Goal: Task Accomplishment & Management: Complete application form

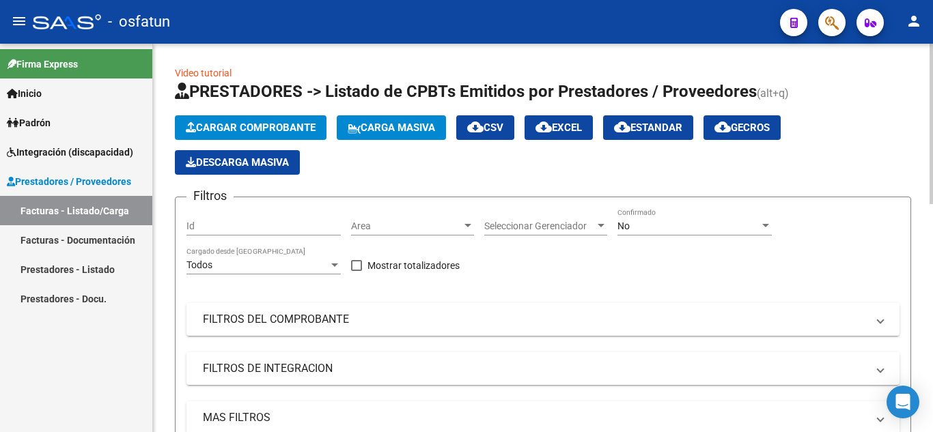
click at [276, 115] on button "Cargar Comprobante" at bounding box center [251, 127] width 152 height 25
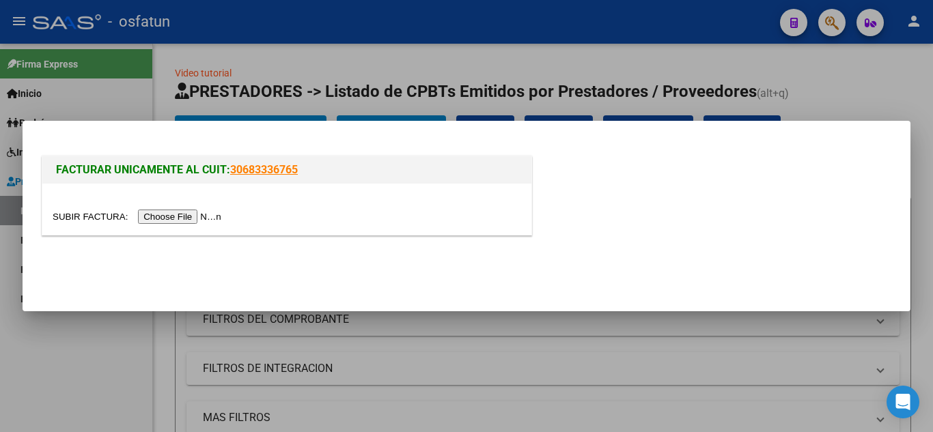
click at [168, 220] on input "file" at bounding box center [139, 217] width 173 height 14
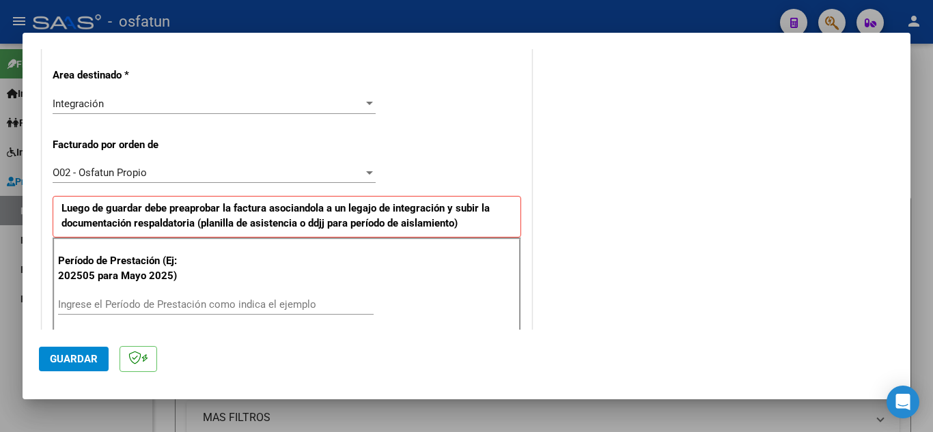
scroll to position [336, 0]
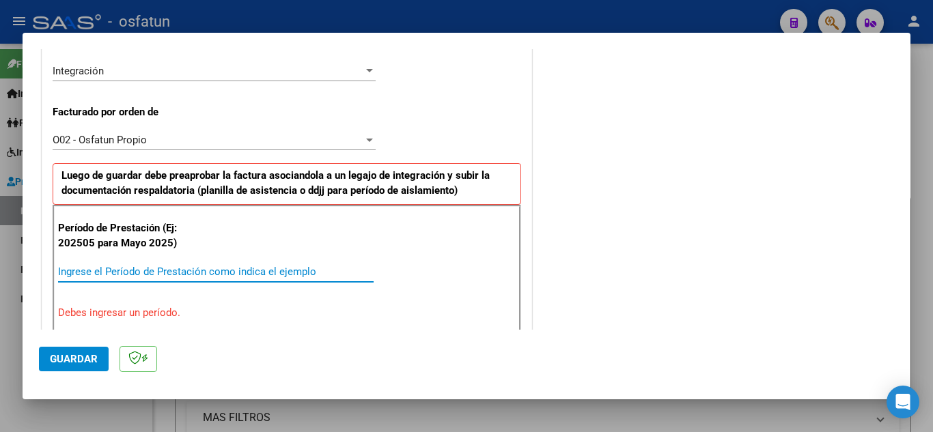
drag, startPoint x: 98, startPoint y: 268, endPoint x: 146, endPoint y: 292, distance: 52.5
click at [98, 271] on input "Ingrese el Período de Prestación como indica el ejemplo" at bounding box center [216, 272] width 316 height 12
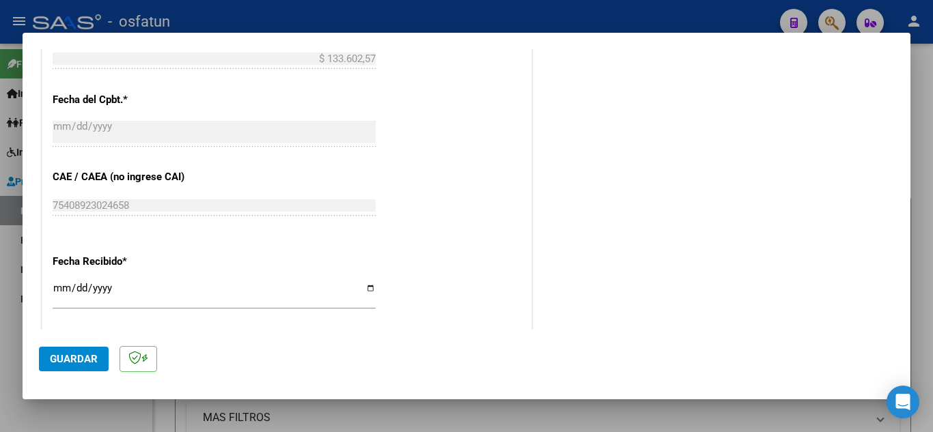
scroll to position [864, 0]
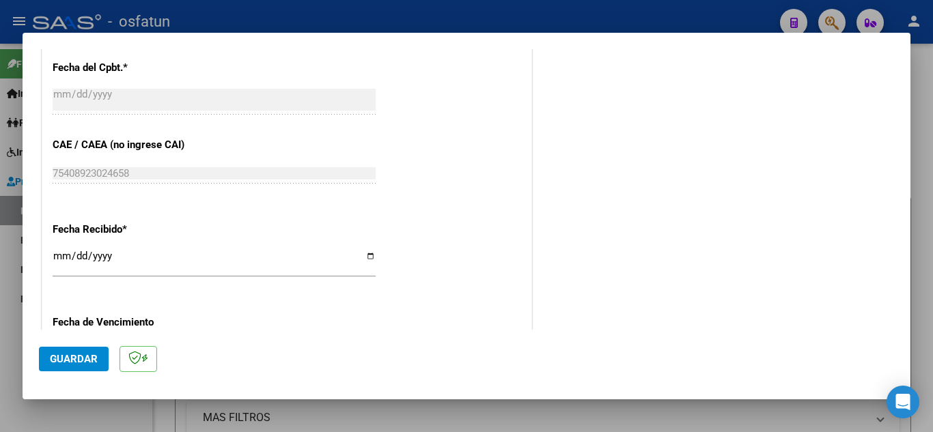
type input "202509"
click at [75, 363] on span "Guardar" at bounding box center [74, 359] width 48 height 12
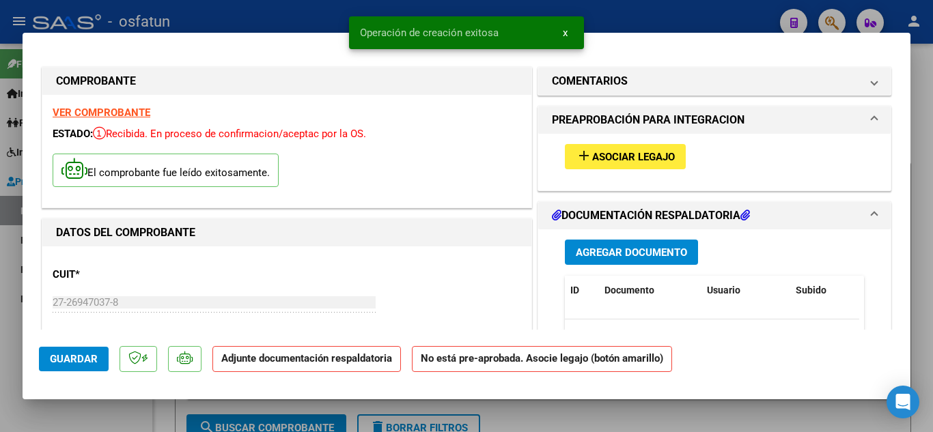
click at [628, 160] on span "Asociar Legajo" at bounding box center [633, 157] width 83 height 12
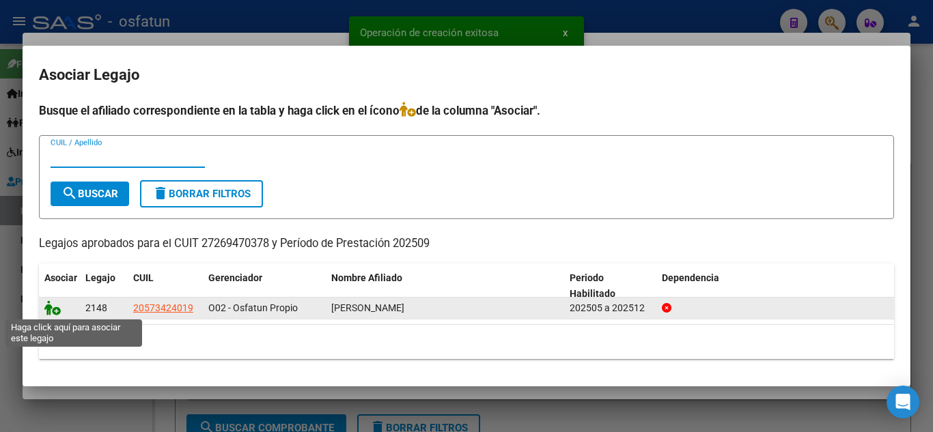
click at [55, 307] on icon at bounding box center [52, 308] width 16 height 15
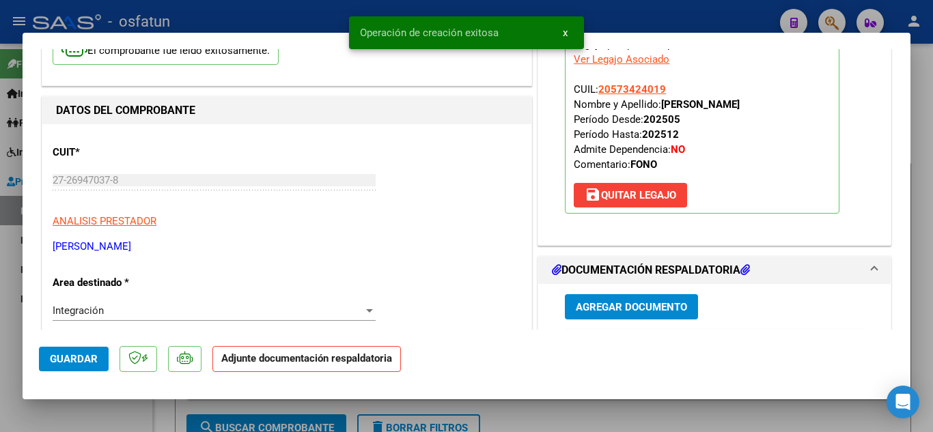
scroll to position [273, 0]
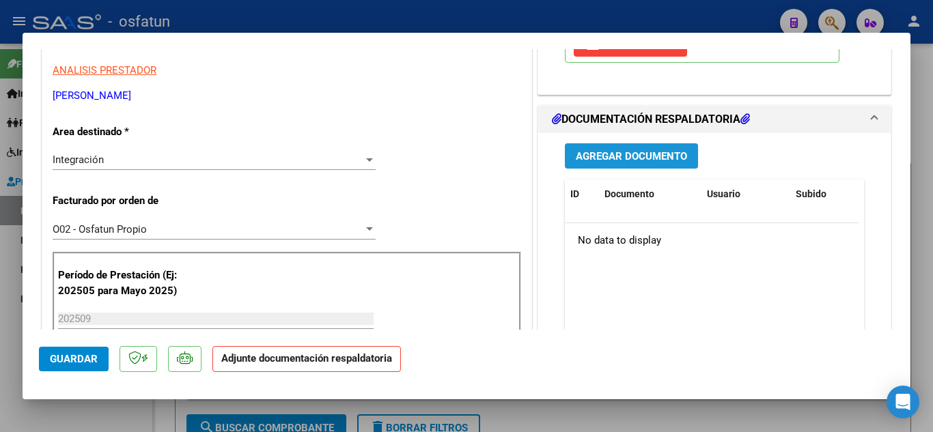
click at [658, 157] on span "Agregar Documento" at bounding box center [631, 156] width 111 height 12
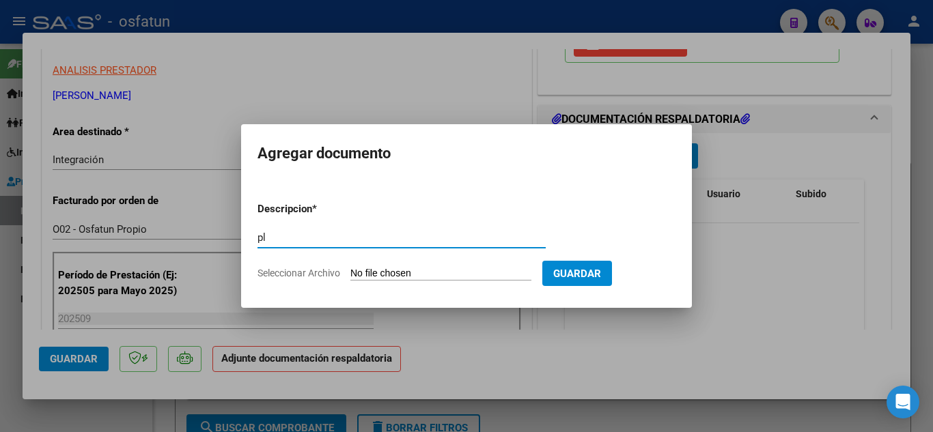
type input "p"
type input "PLANILLA DE ASISTENCIA"
click at [433, 274] on input "Seleccionar Archivo" at bounding box center [440, 274] width 181 height 13
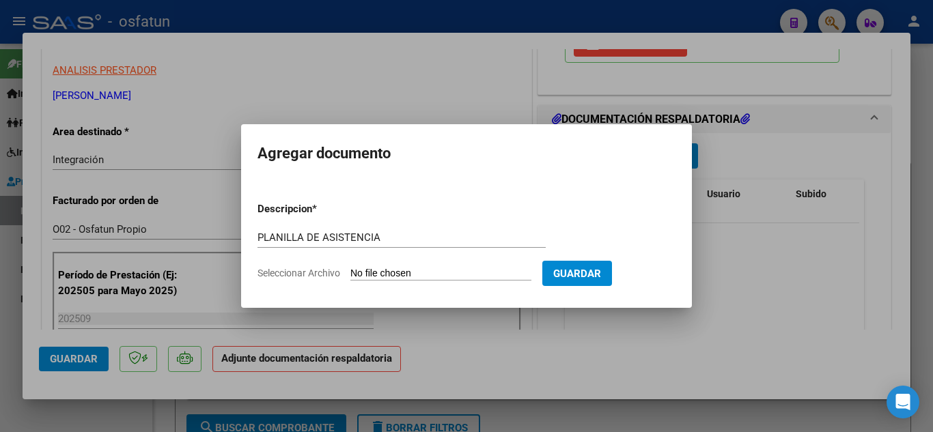
type input "C:\fakepath\PLANILLA DE ASISTENCIA FONO.pdf"
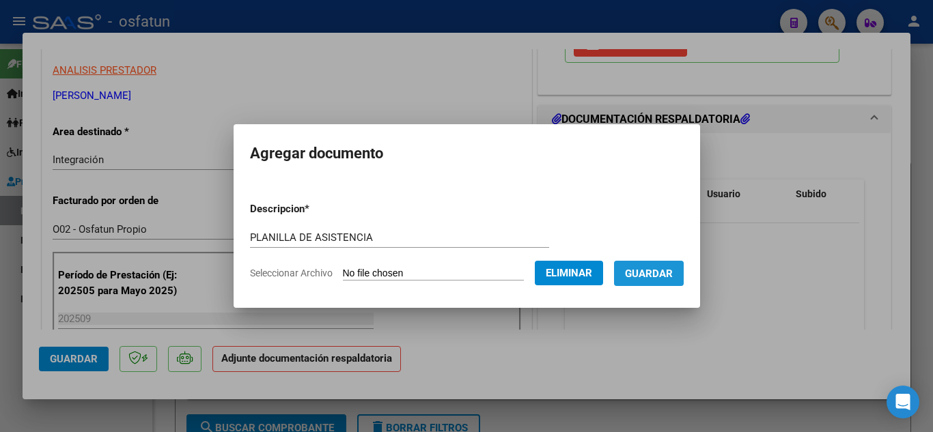
click at [667, 275] on span "Guardar" at bounding box center [649, 274] width 48 height 12
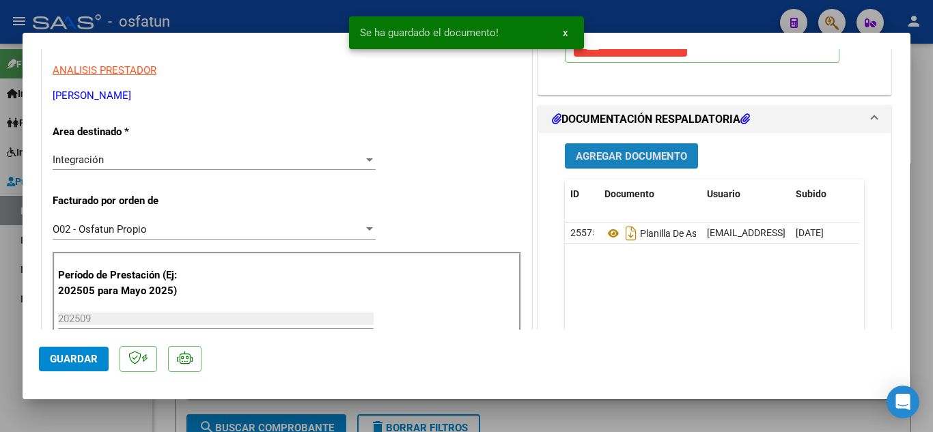
click at [624, 160] on span "Agregar Documento" at bounding box center [631, 156] width 111 height 12
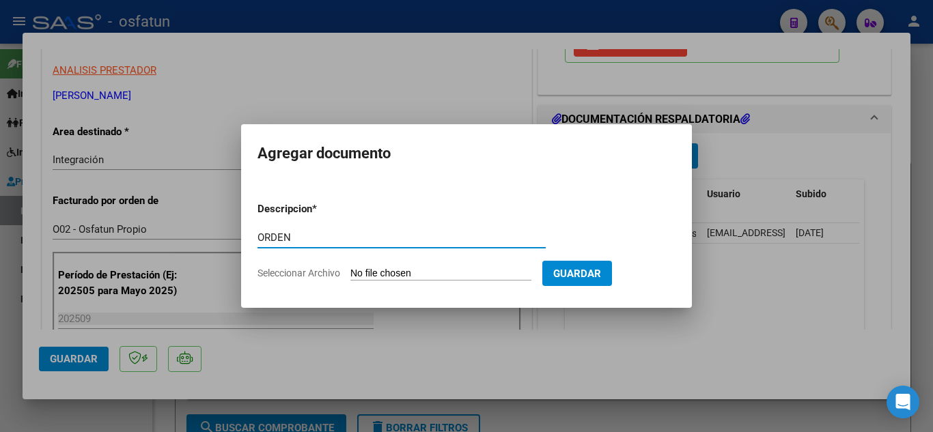
type input "ORDEN"
click at [401, 273] on input "Seleccionar Archivo" at bounding box center [440, 274] width 181 height 13
type input "C:\fakepath\order_3523202 FONO.pdf"
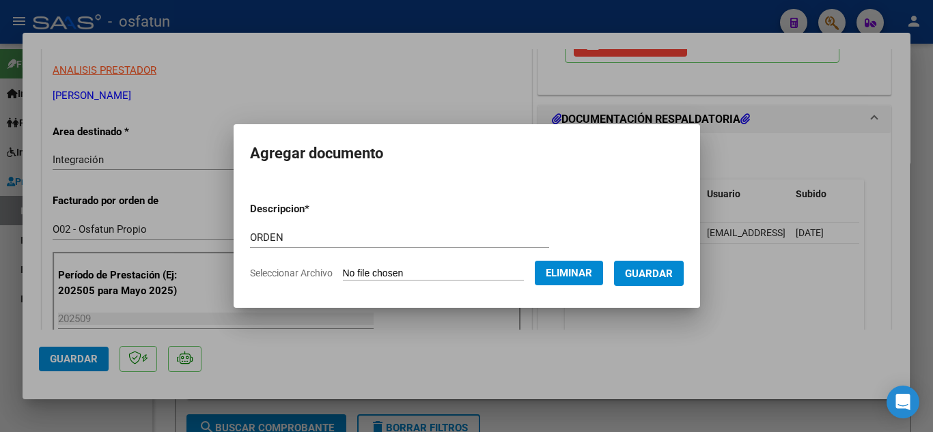
click at [655, 278] on span "Guardar" at bounding box center [649, 274] width 48 height 12
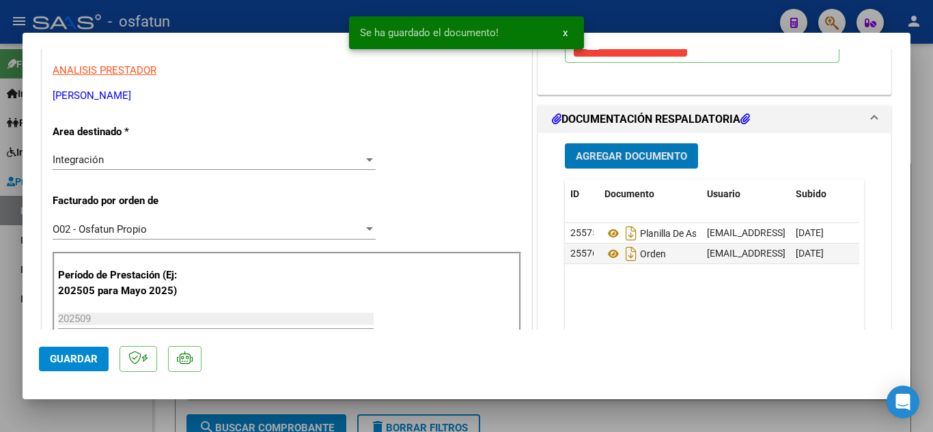
click at [79, 362] on span "Guardar" at bounding box center [74, 359] width 48 height 12
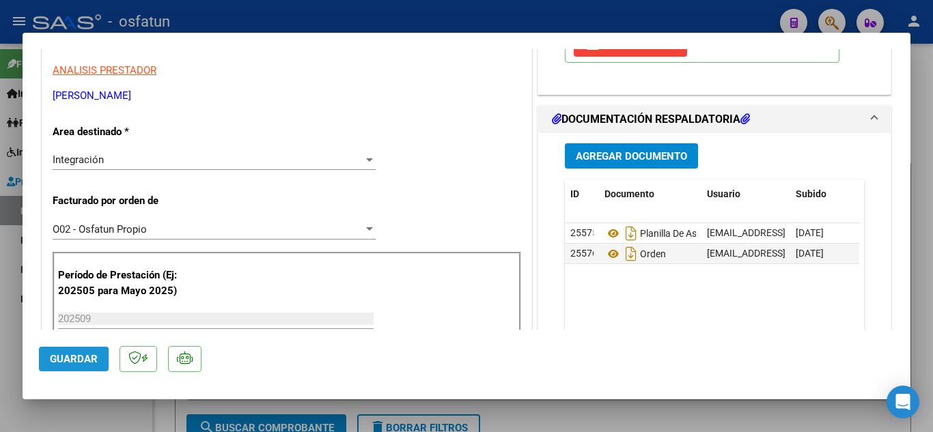
drag, startPoint x: 79, startPoint y: 362, endPoint x: 86, endPoint y: 374, distance: 13.8
click at [79, 362] on span "Guardar" at bounding box center [74, 359] width 48 height 12
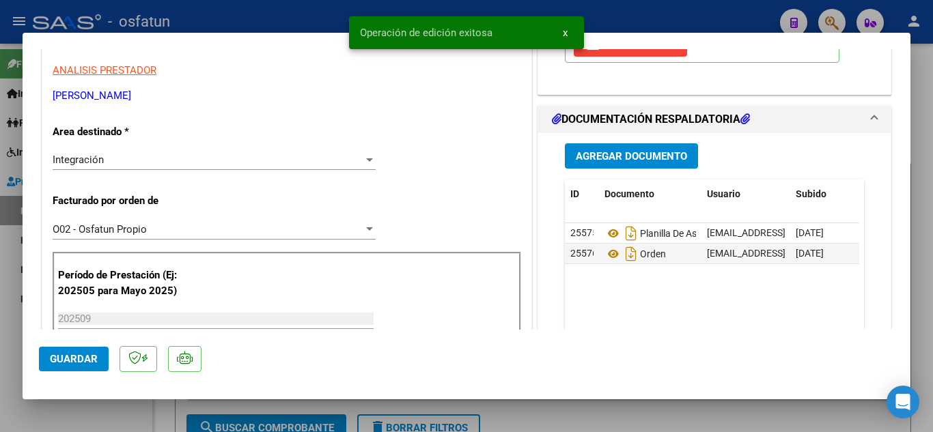
click at [322, 14] on div at bounding box center [466, 216] width 933 height 432
type input "$ 0,00"
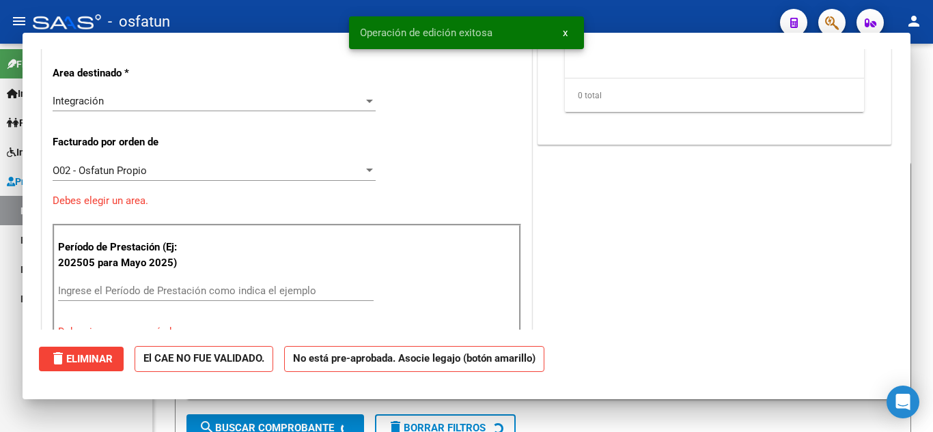
scroll to position [0, 0]
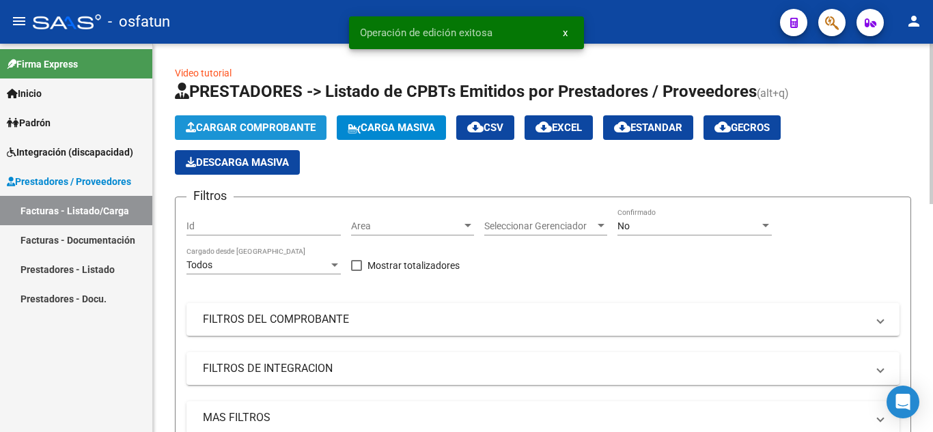
click at [283, 127] on span "Cargar Comprobante" at bounding box center [251, 128] width 130 height 12
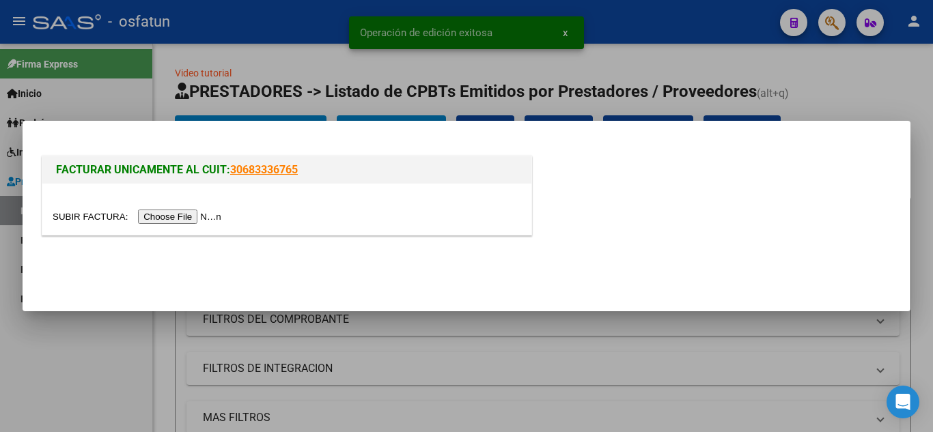
click at [151, 215] on input "file" at bounding box center [139, 217] width 173 height 14
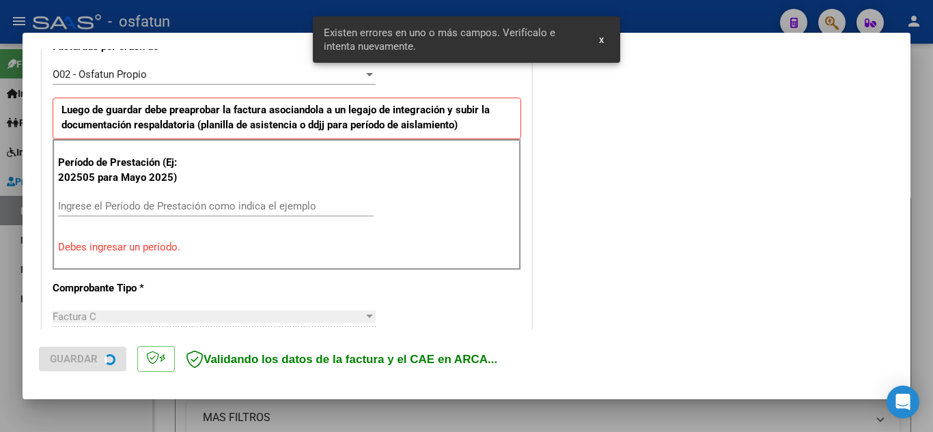
scroll to position [404, 0]
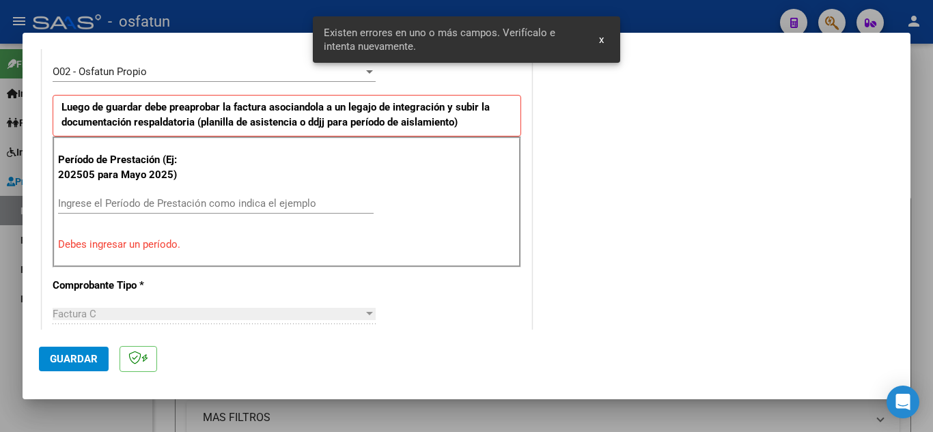
click at [206, 204] on input "Ingrese el Período de Prestación como indica el ejemplo" at bounding box center [216, 203] width 316 height 12
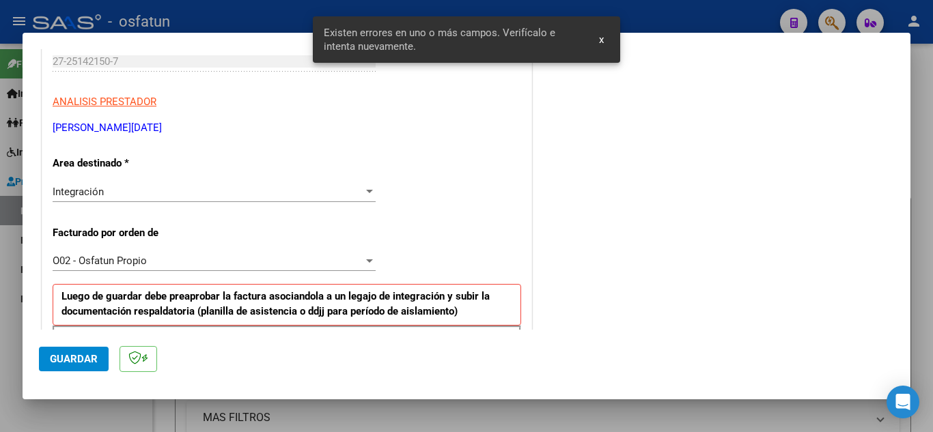
scroll to position [199, 0]
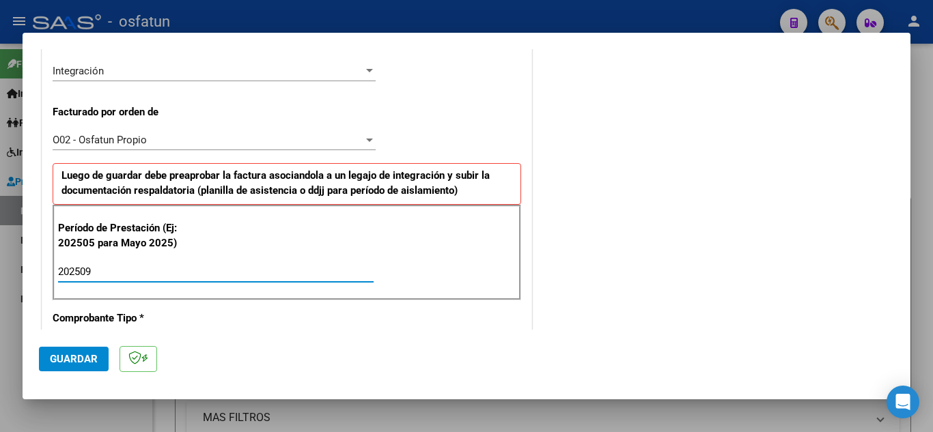
type input "202509"
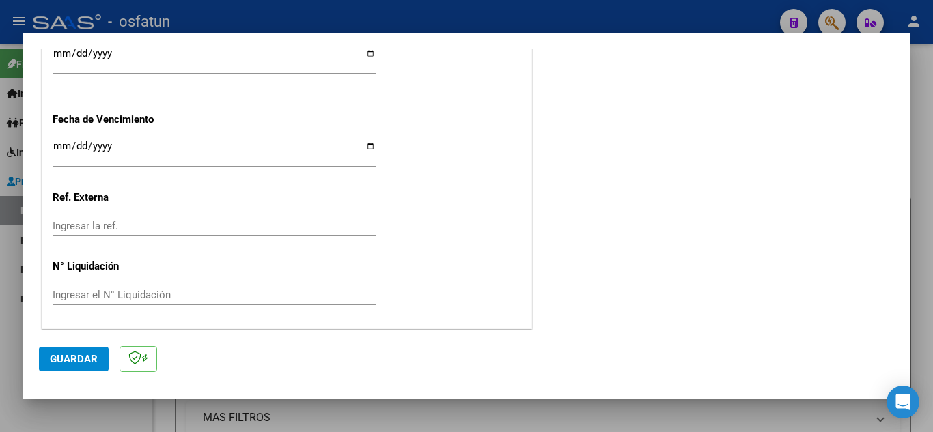
scroll to position [1068, 0]
click at [85, 367] on button "Guardar" at bounding box center [74, 359] width 70 height 25
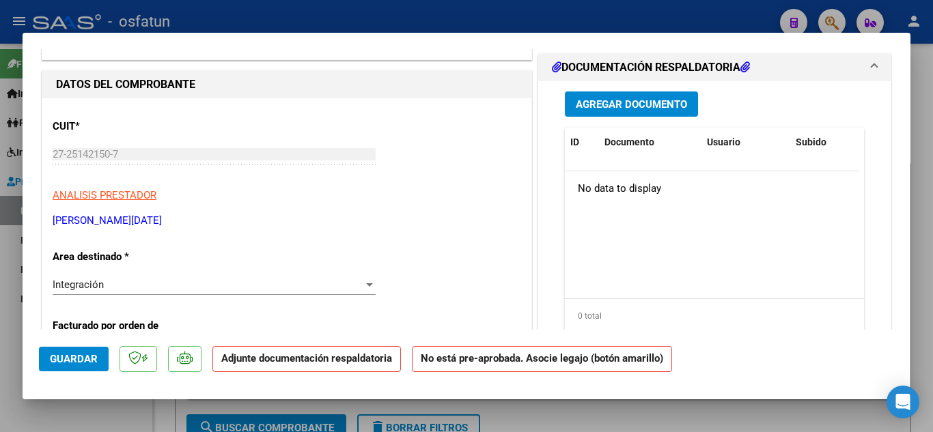
scroll to position [0, 0]
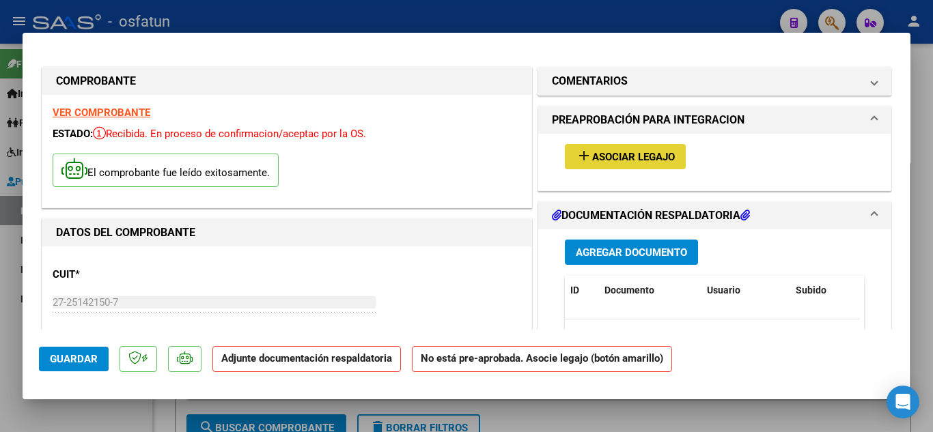
click at [630, 161] on span "Asociar Legajo" at bounding box center [633, 157] width 83 height 12
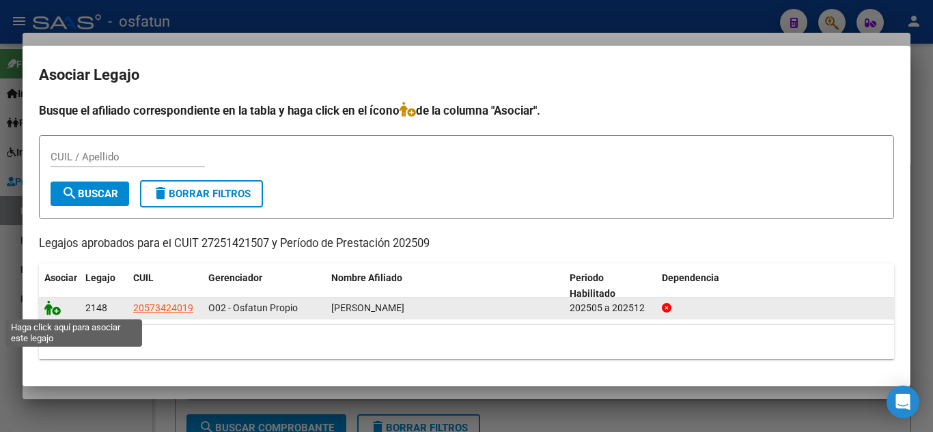
click at [55, 306] on icon at bounding box center [52, 308] width 16 height 15
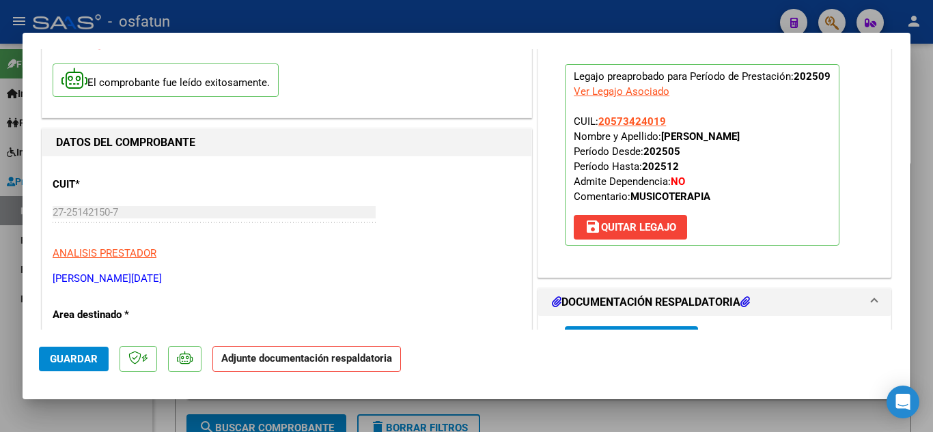
scroll to position [205, 0]
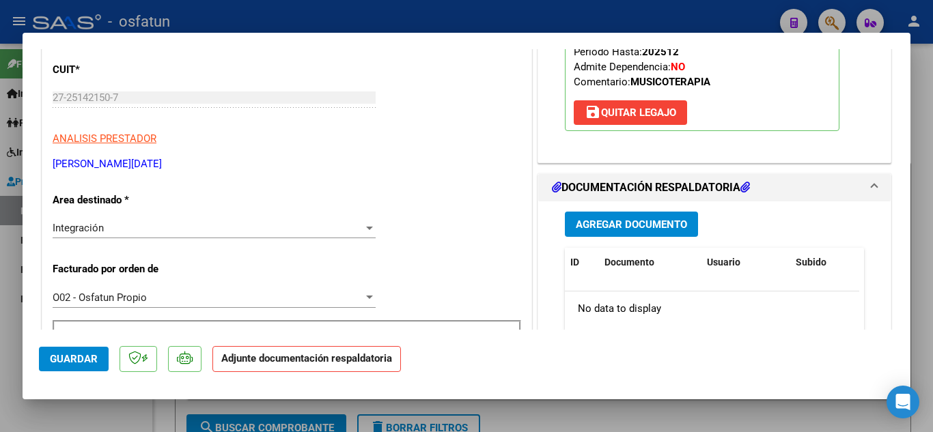
click at [648, 236] on button "Agregar Documento" at bounding box center [631, 224] width 133 height 25
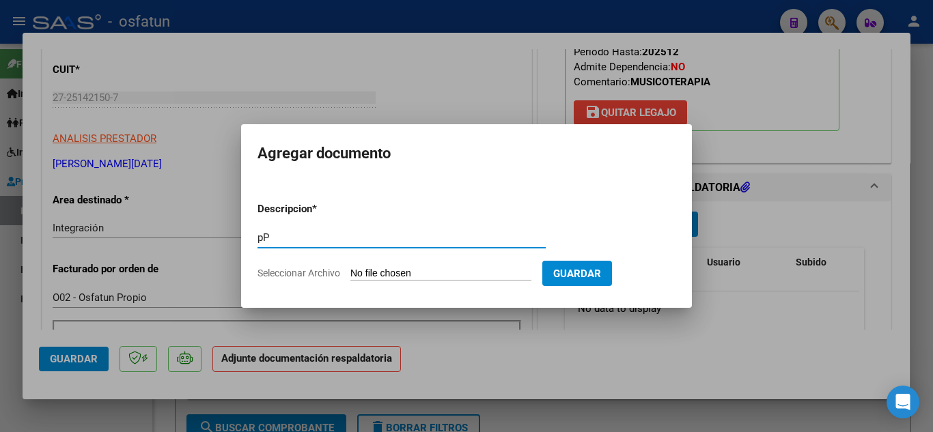
type input "p"
type input "PLANILLA DE ASISTENCIA"
click at [445, 275] on input "Seleccionar Archivo" at bounding box center [440, 274] width 181 height 13
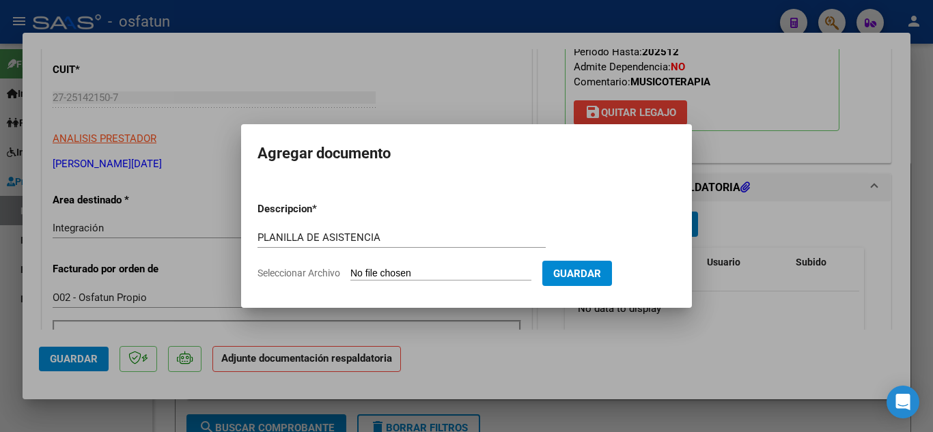
type input "C:\fakepath\PLANILLA DE ASISTENCIA MUSI.pdf"
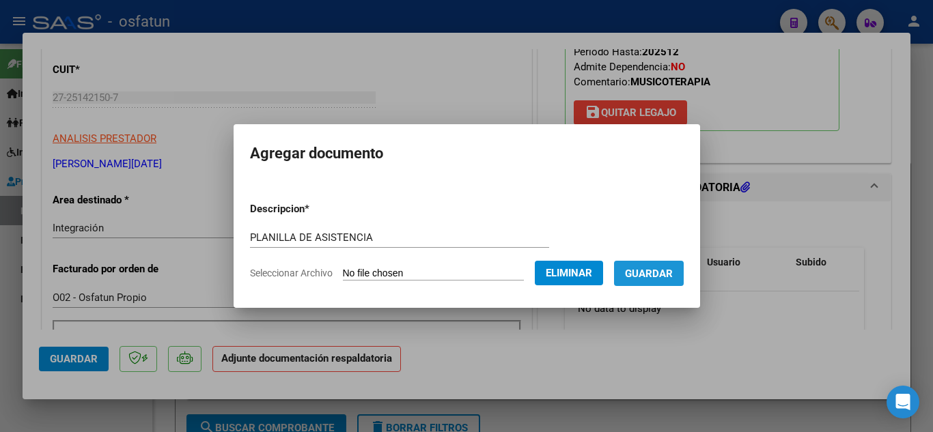
click at [672, 274] on span "Guardar" at bounding box center [649, 274] width 48 height 12
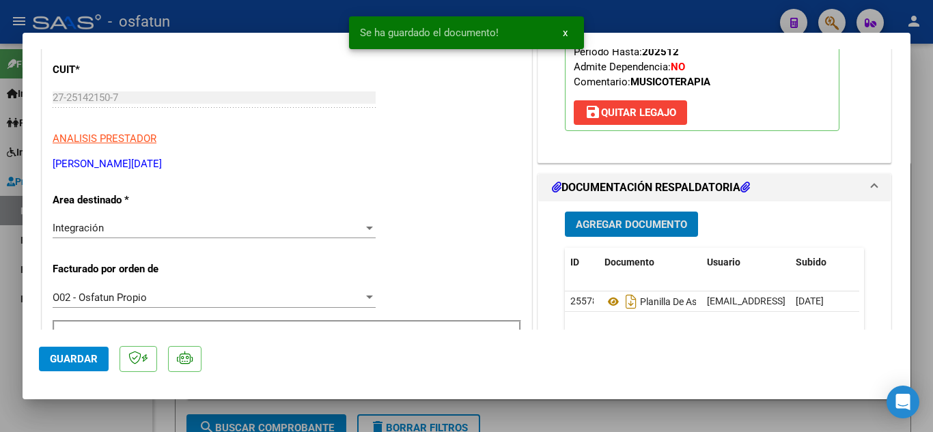
click at [670, 223] on span "Agregar Documento" at bounding box center [631, 225] width 111 height 12
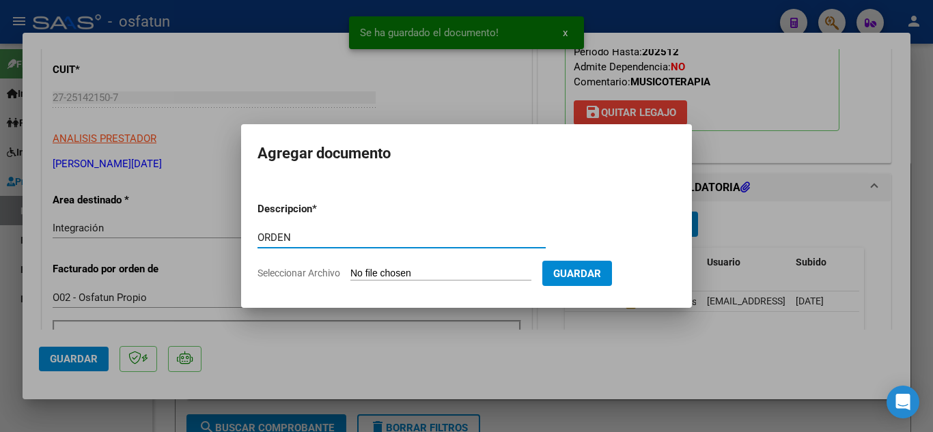
type input "ORDEN"
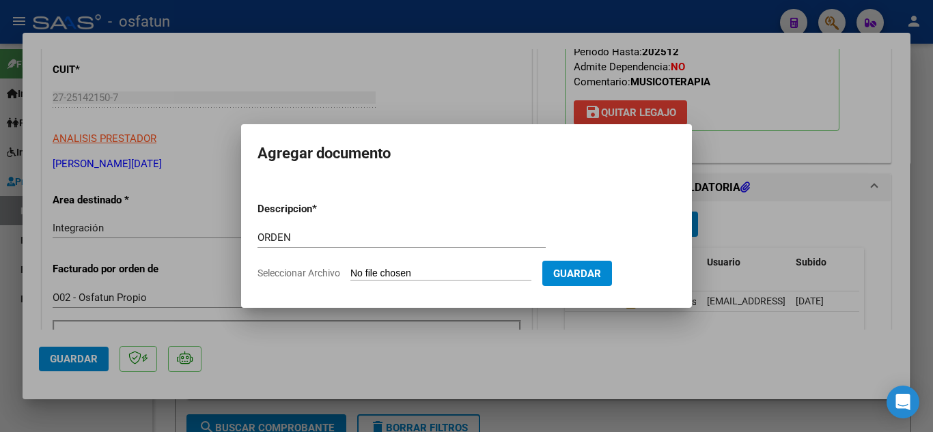
click at [434, 279] on input "Seleccionar Archivo" at bounding box center [440, 274] width 181 height 13
type input "C:\fakepath\order_3523209 MUSI.pdf"
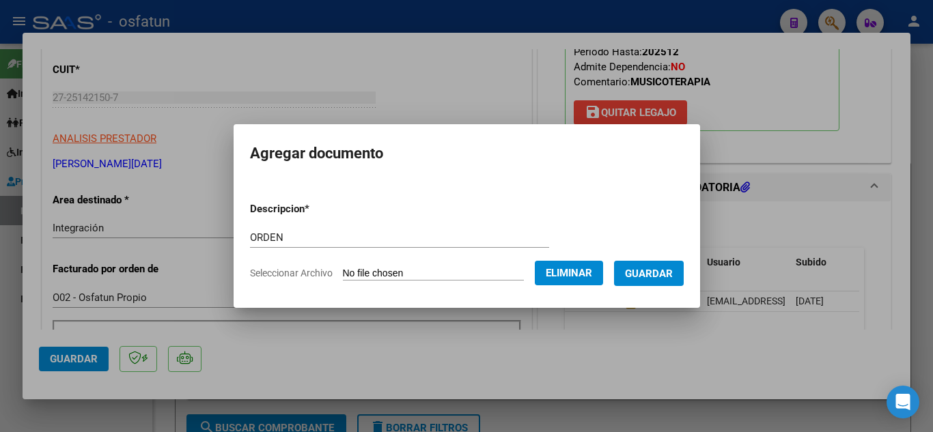
click at [664, 271] on span "Guardar" at bounding box center [649, 274] width 48 height 12
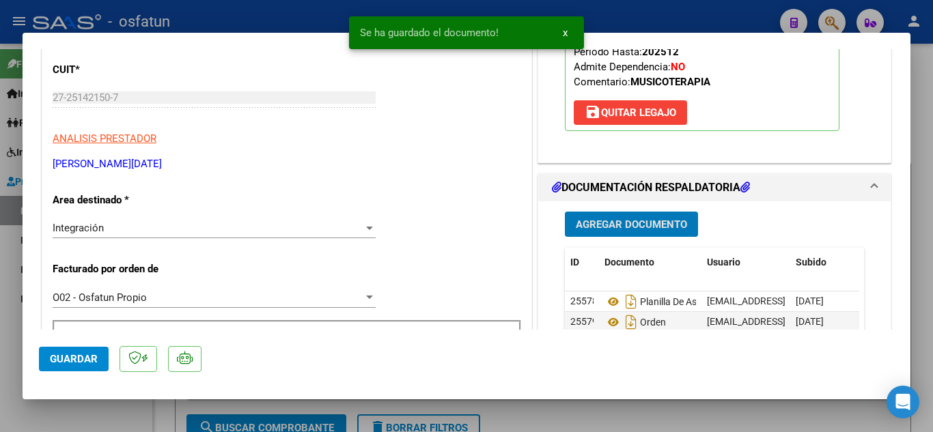
click at [77, 354] on span "Guardar" at bounding box center [74, 359] width 48 height 12
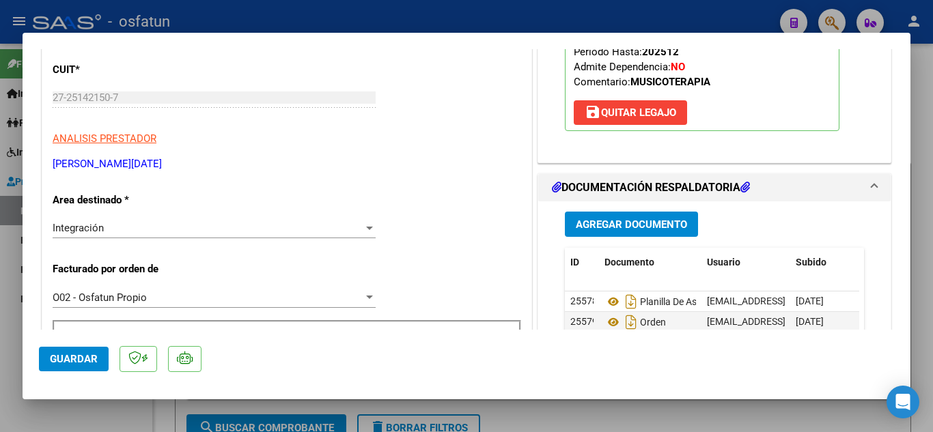
click at [85, 354] on span "Guardar" at bounding box center [74, 359] width 48 height 12
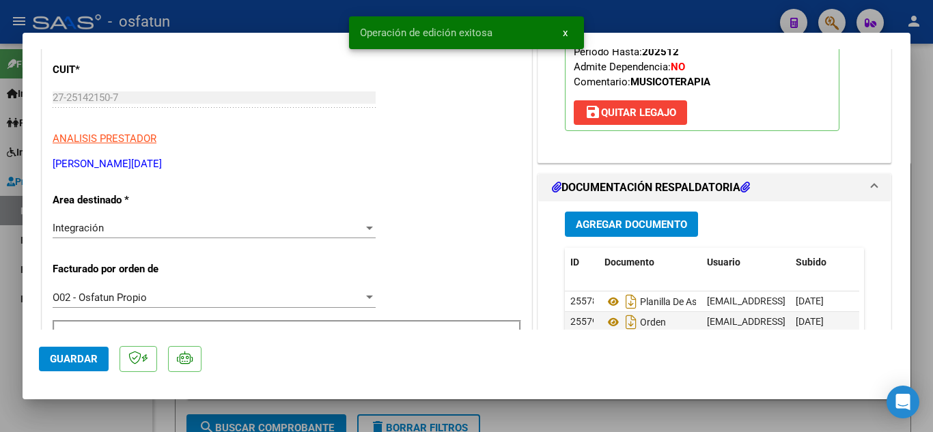
click at [264, 6] on div at bounding box center [466, 216] width 933 height 432
type input "$ 0,00"
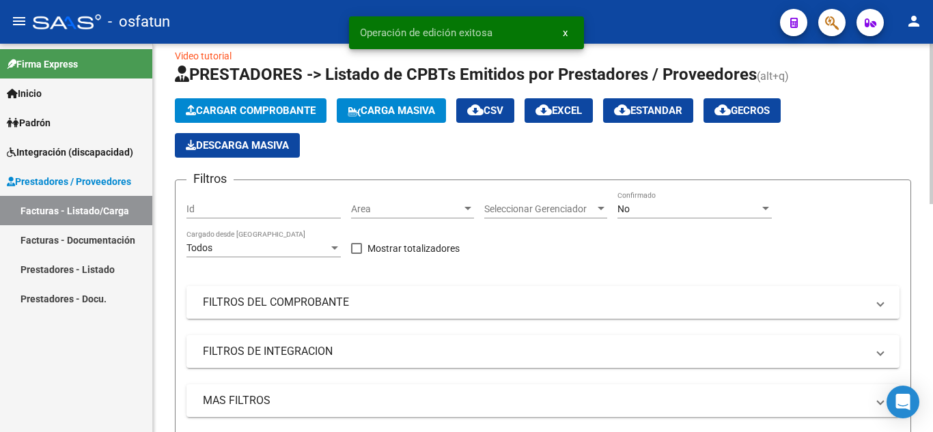
scroll to position [0, 0]
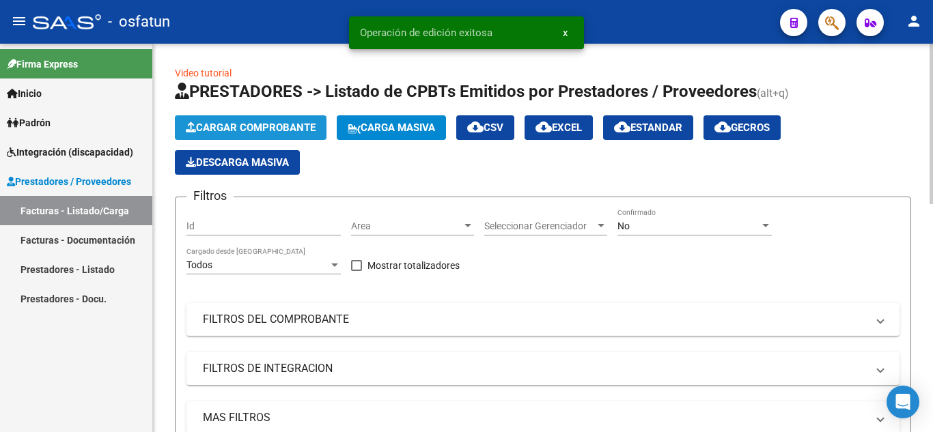
click at [307, 129] on span "Cargar Comprobante" at bounding box center [251, 128] width 130 height 12
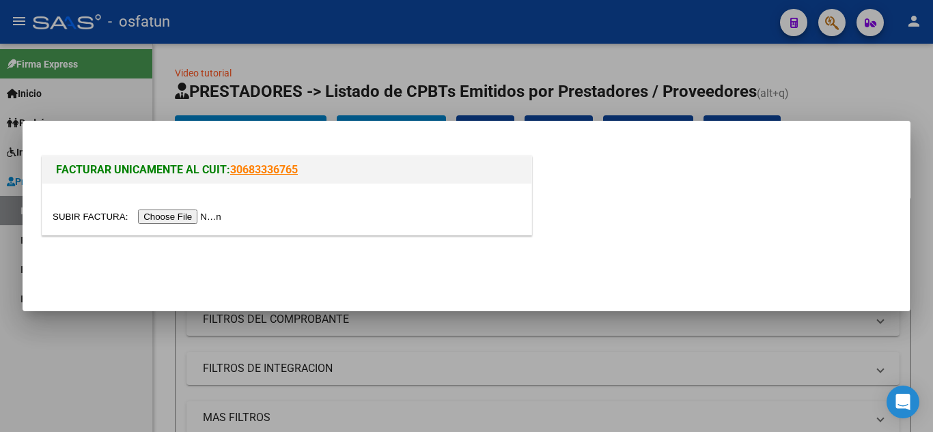
click at [184, 216] on input "file" at bounding box center [139, 217] width 173 height 14
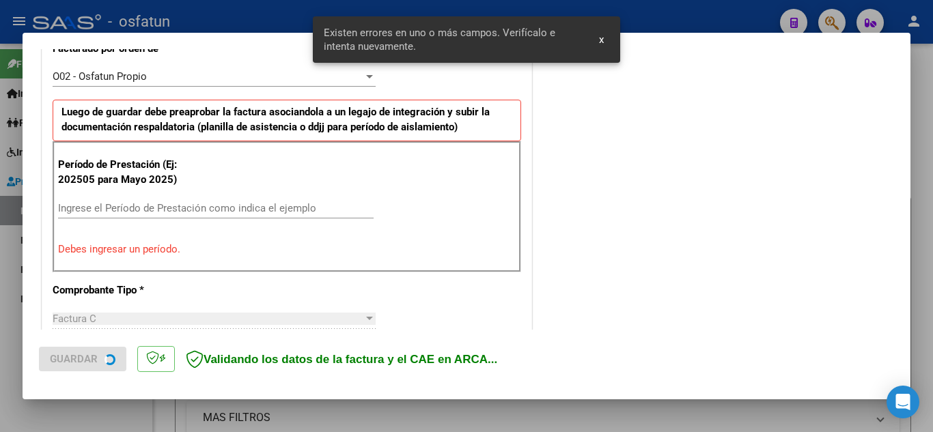
scroll to position [404, 0]
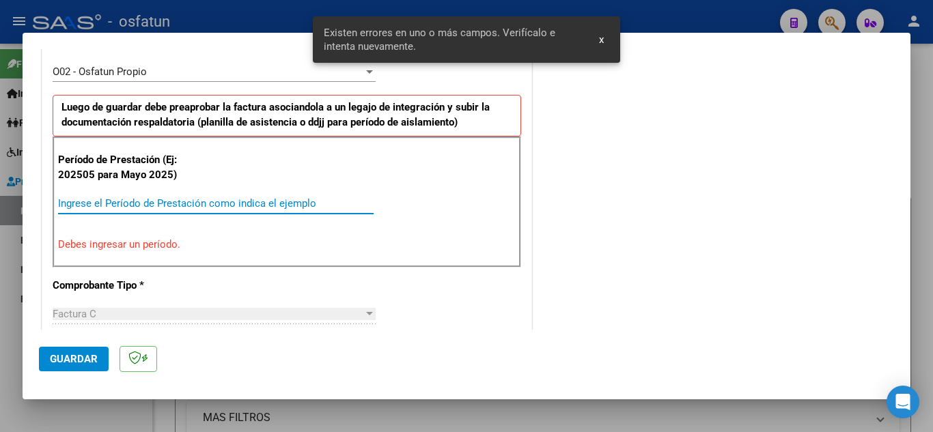
click at [178, 205] on input "Ingrese el Período de Prestación como indica el ejemplo" at bounding box center [216, 203] width 316 height 12
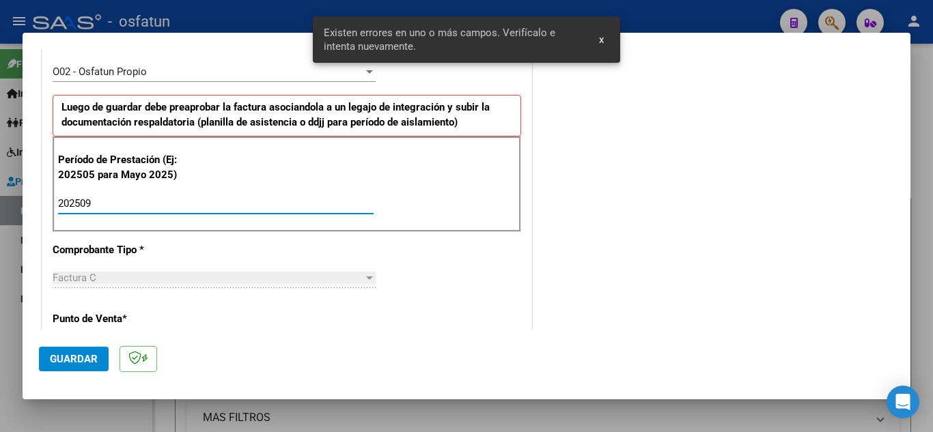
type input "202509"
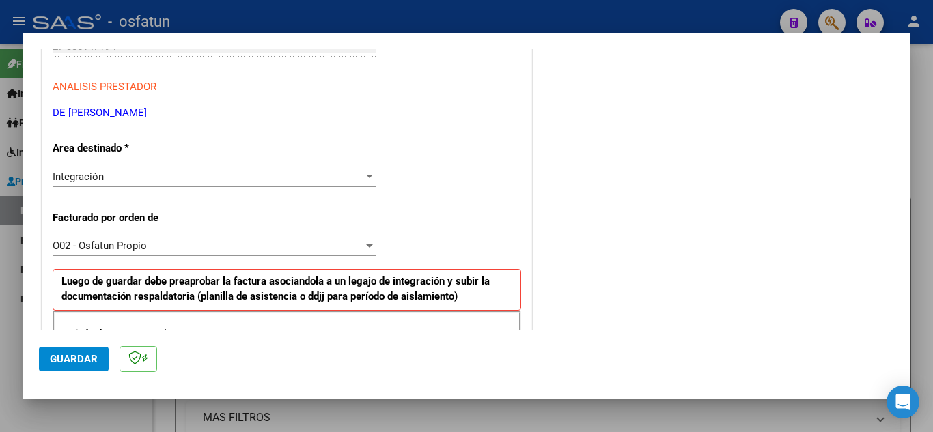
scroll to position [199, 0]
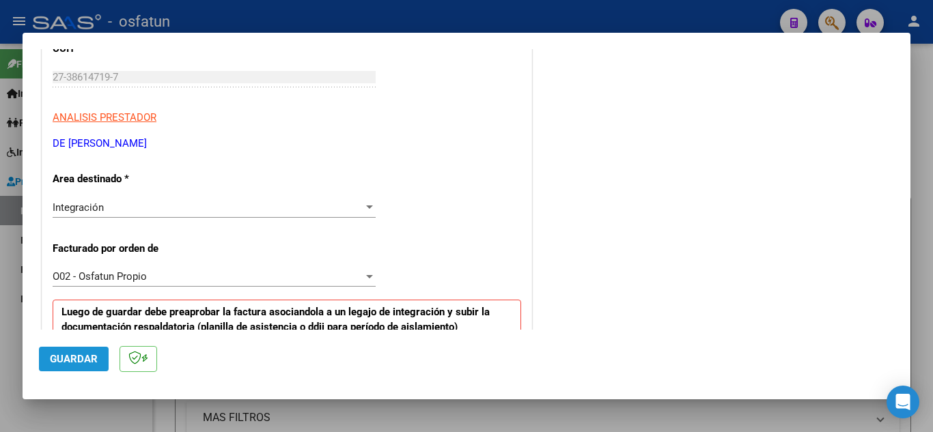
click at [100, 356] on button "Guardar" at bounding box center [74, 359] width 70 height 25
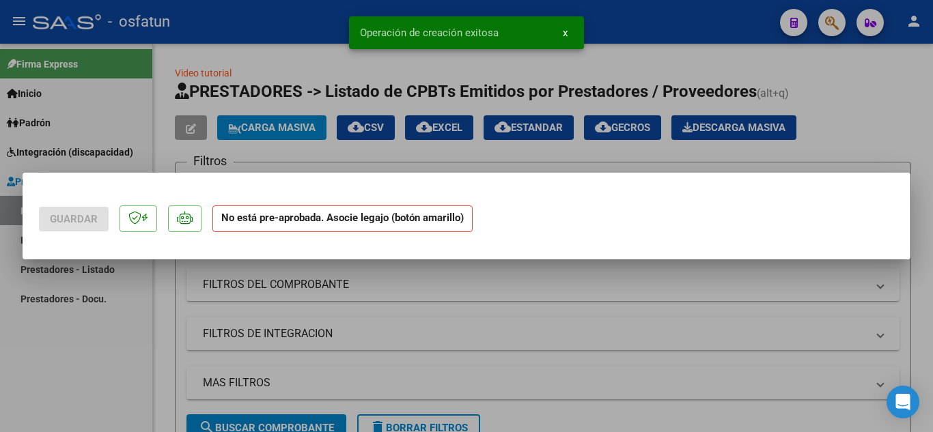
scroll to position [0, 0]
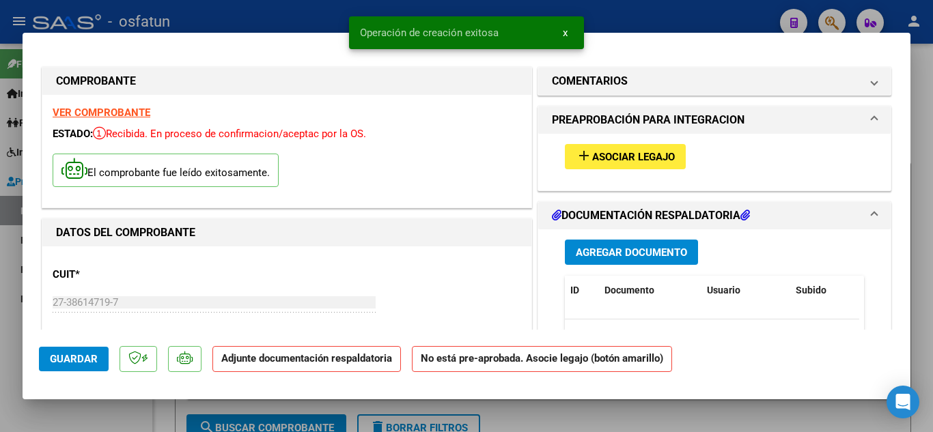
click at [634, 156] on span "Asociar Legajo" at bounding box center [633, 157] width 83 height 12
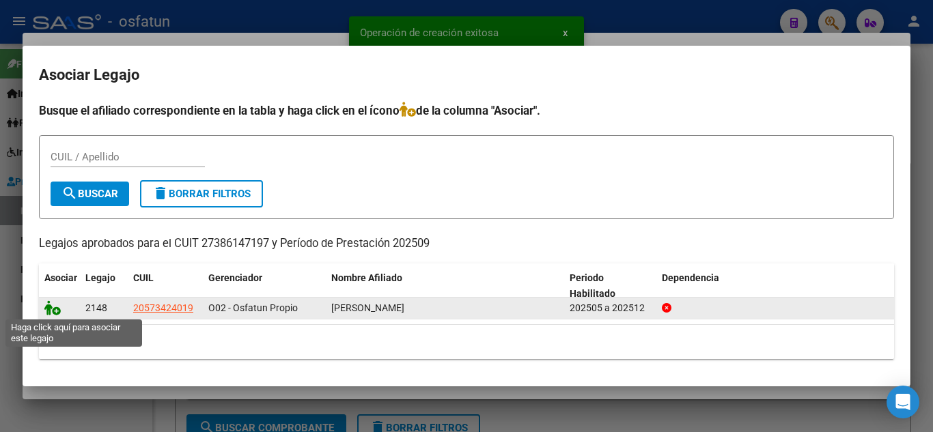
click at [55, 306] on icon at bounding box center [52, 308] width 16 height 15
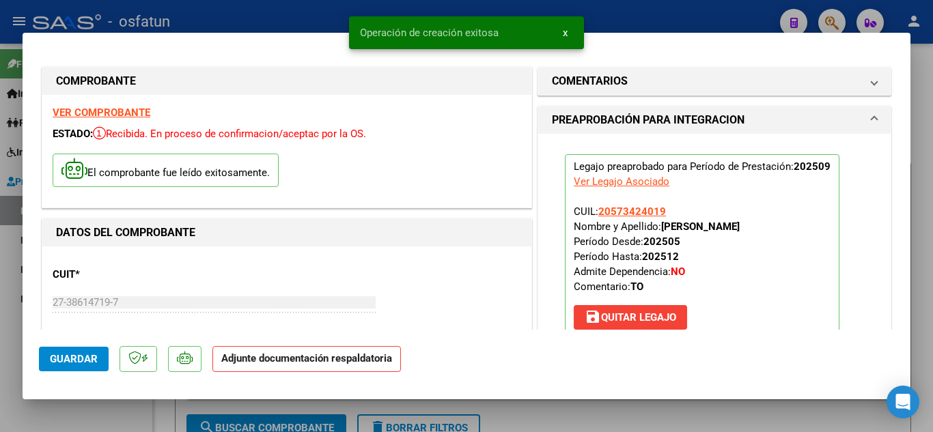
scroll to position [205, 0]
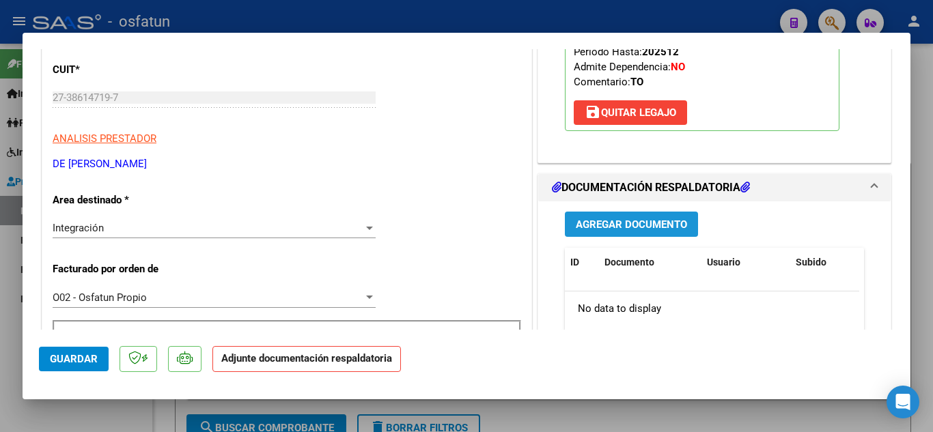
click at [615, 232] on button "Agregar Documento" at bounding box center [631, 224] width 133 height 25
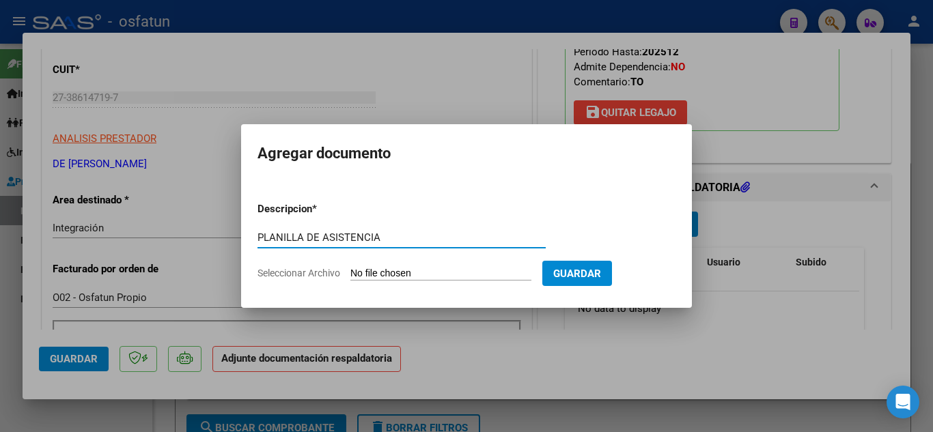
type input "PLANILLA DE ASISTENCIA"
click at [463, 272] on input "Seleccionar Archivo" at bounding box center [440, 274] width 181 height 13
type input "C:\fakepath\PLANILLA DE ASISTENCIA T.O..pdf"
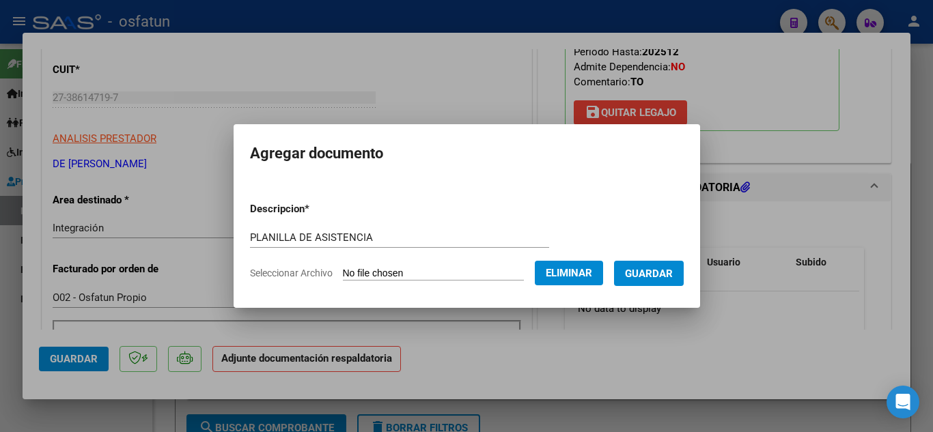
click at [652, 268] on span "Guardar" at bounding box center [649, 274] width 48 height 12
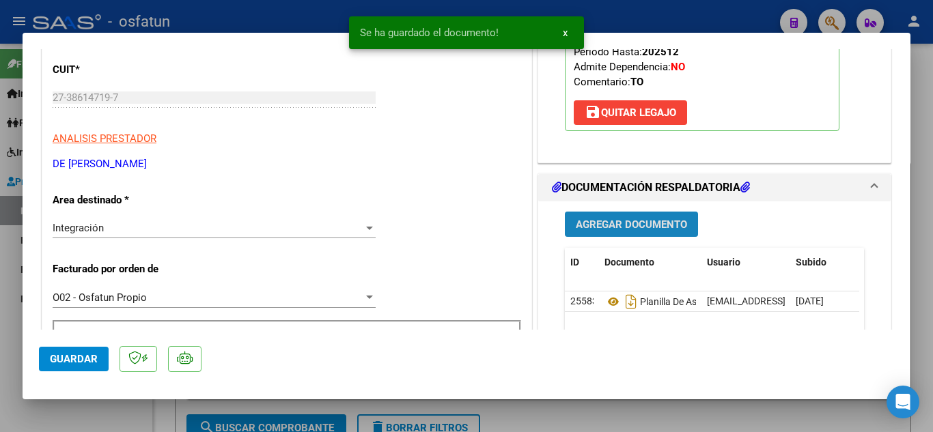
click at [631, 222] on span "Agregar Documento" at bounding box center [631, 225] width 111 height 12
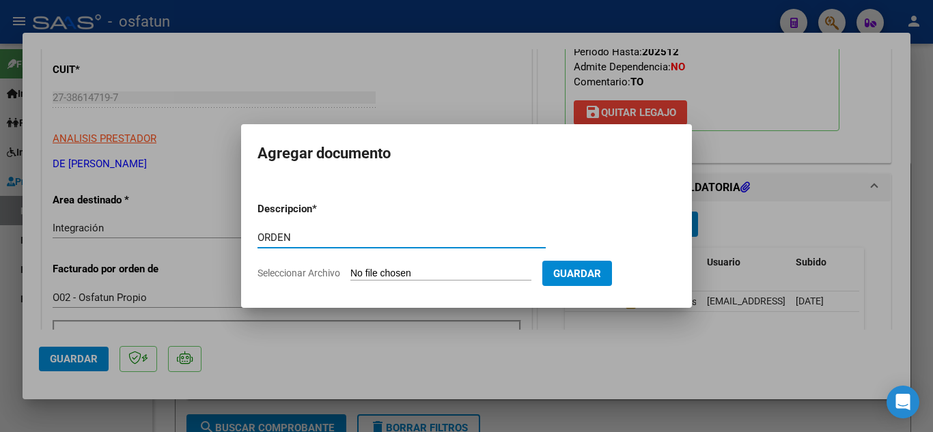
type input "ORDEN"
click at [422, 280] on input "Seleccionar Archivo" at bounding box center [440, 274] width 181 height 13
type input "C:\fakepath\order_3523216 TO.pdf"
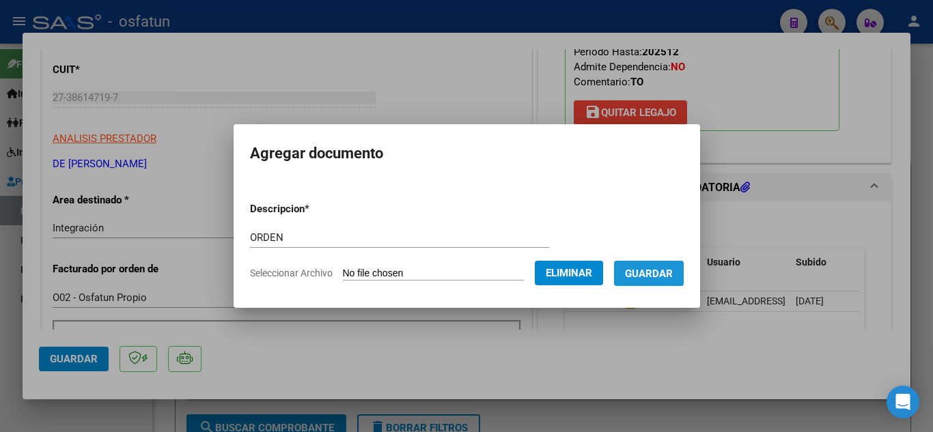
click at [684, 280] on button "Guardar" at bounding box center [649, 273] width 70 height 25
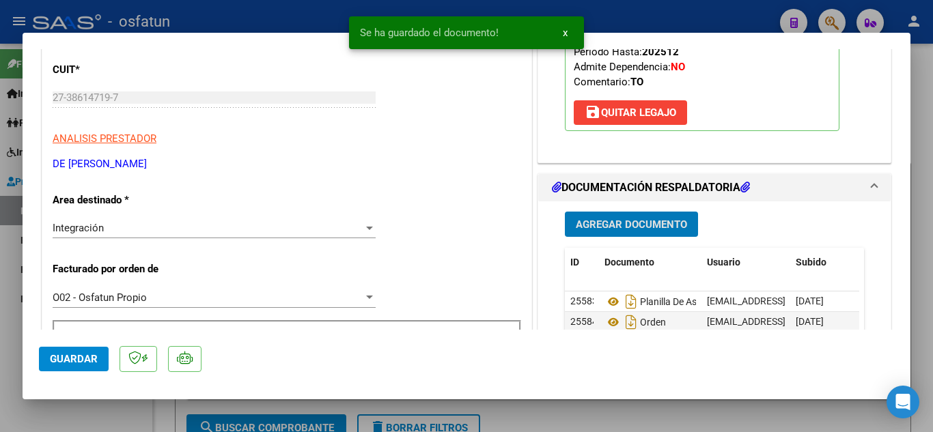
click at [68, 363] on span "Guardar" at bounding box center [74, 359] width 48 height 12
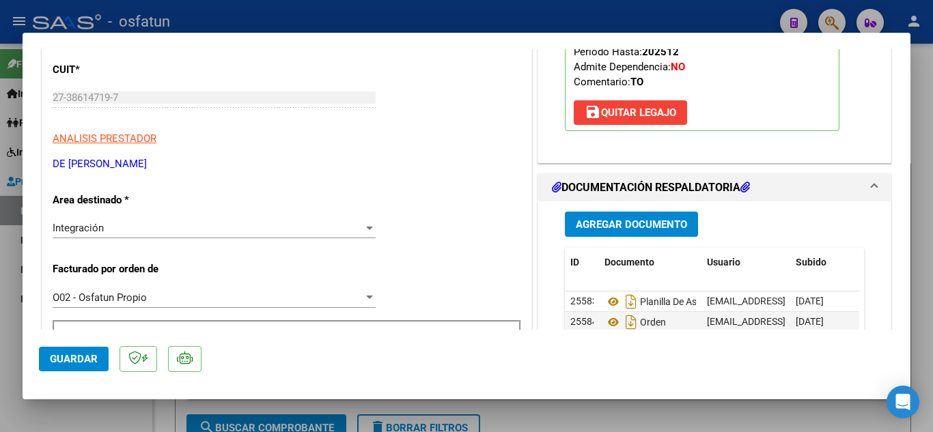
click at [290, 14] on div at bounding box center [466, 216] width 933 height 432
type input "$ 0,00"
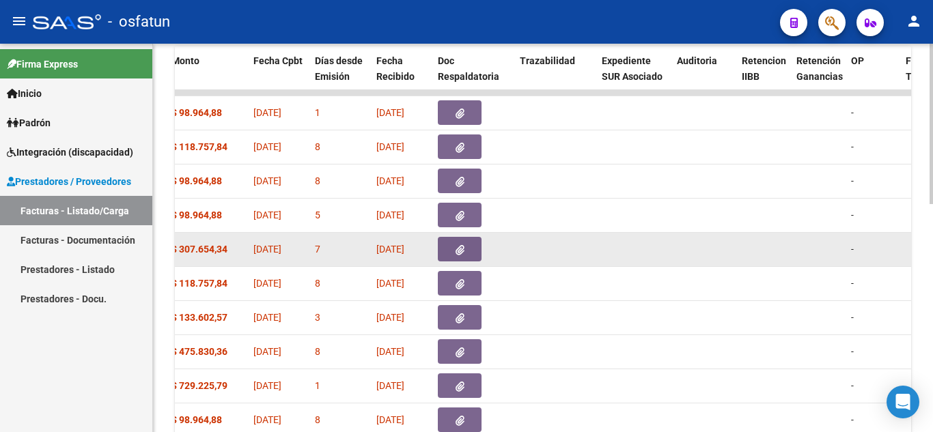
scroll to position [410, 0]
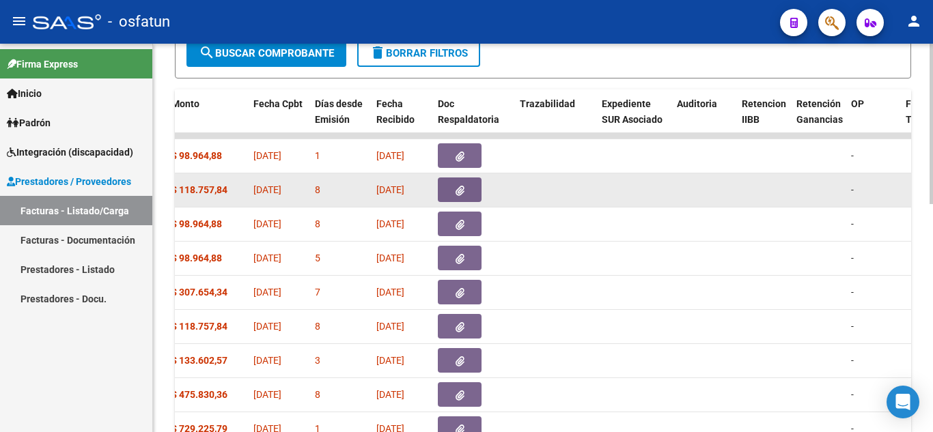
click at [456, 190] on icon "button" at bounding box center [460, 191] width 9 height 10
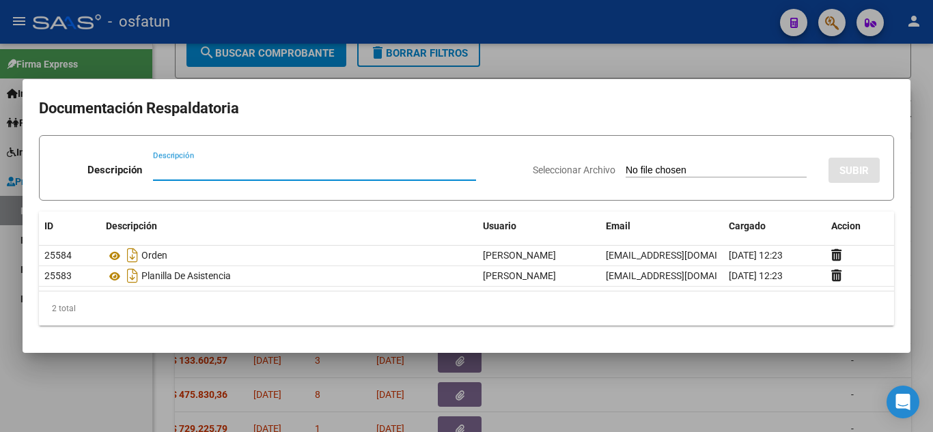
click at [519, 74] on div at bounding box center [466, 216] width 933 height 432
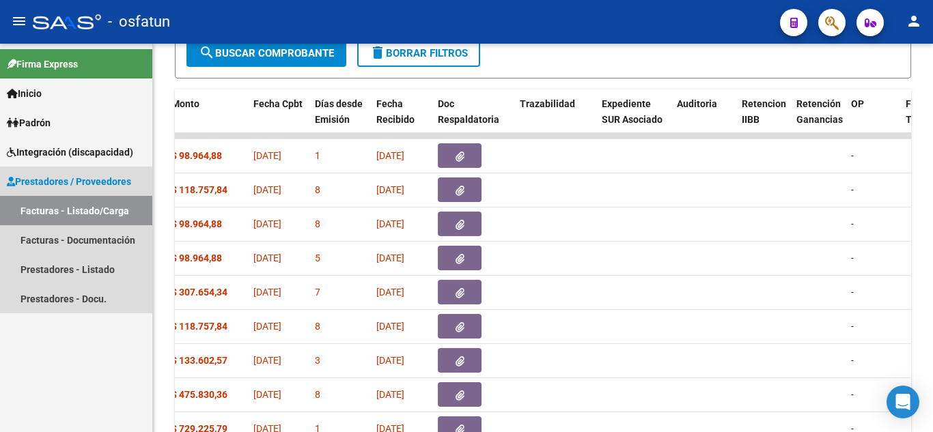
click at [69, 214] on link "Facturas - Listado/Carga" at bounding box center [76, 210] width 152 height 29
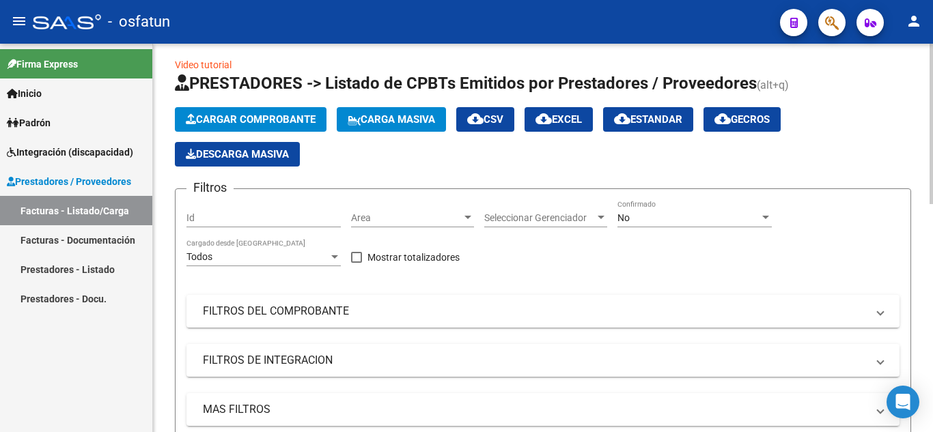
scroll to position [0, 0]
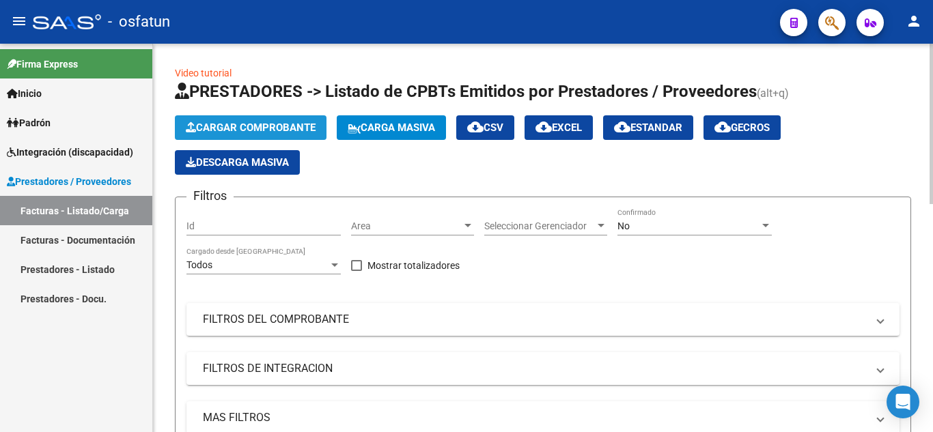
click at [277, 133] on span "Cargar Comprobante" at bounding box center [251, 128] width 130 height 12
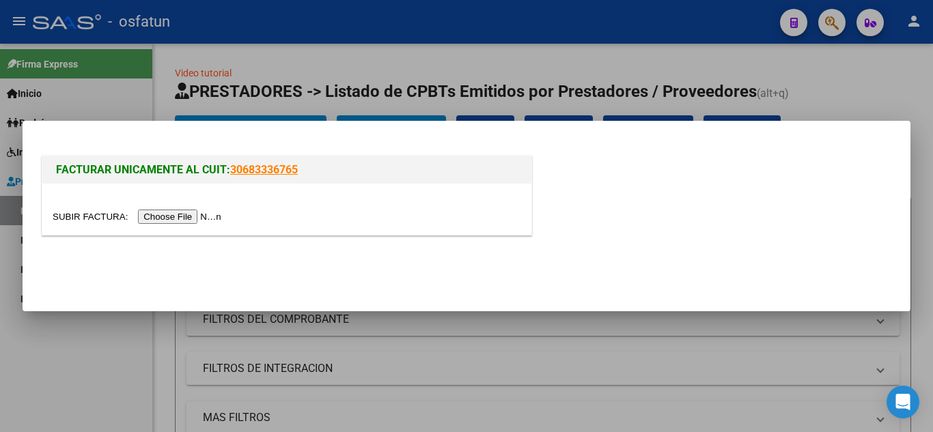
click at [206, 216] on input "file" at bounding box center [139, 217] width 173 height 14
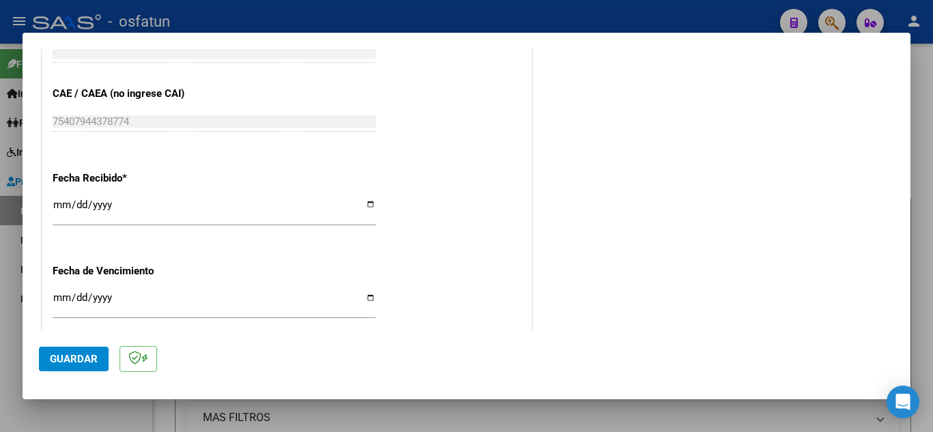
scroll to position [1104, 0]
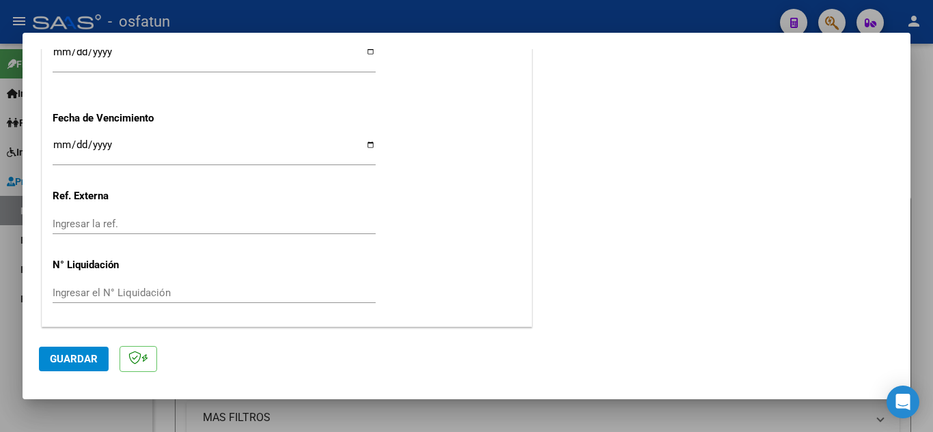
click at [83, 355] on span "Guardar" at bounding box center [74, 359] width 48 height 12
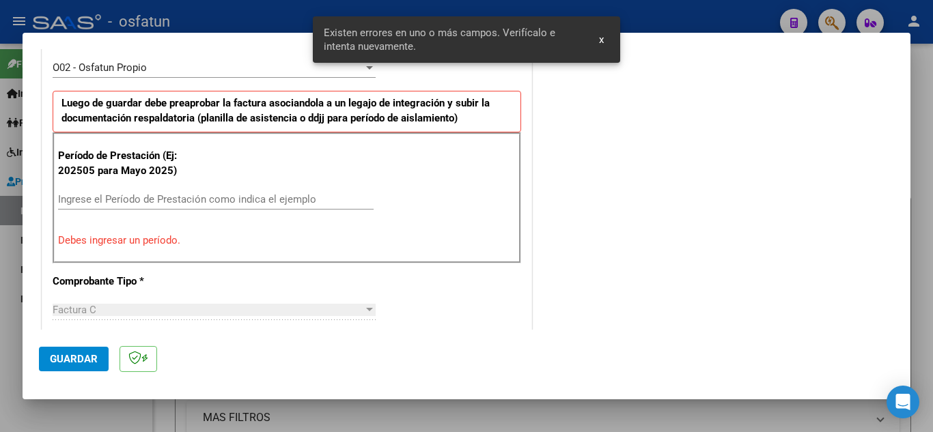
scroll to position [404, 0]
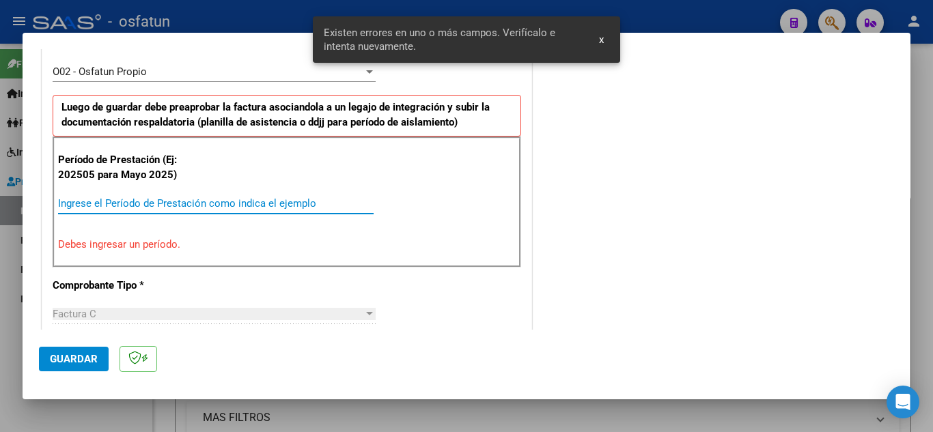
click at [203, 206] on input "Ingrese el Período de Prestación como indica el ejemplo" at bounding box center [216, 203] width 316 height 12
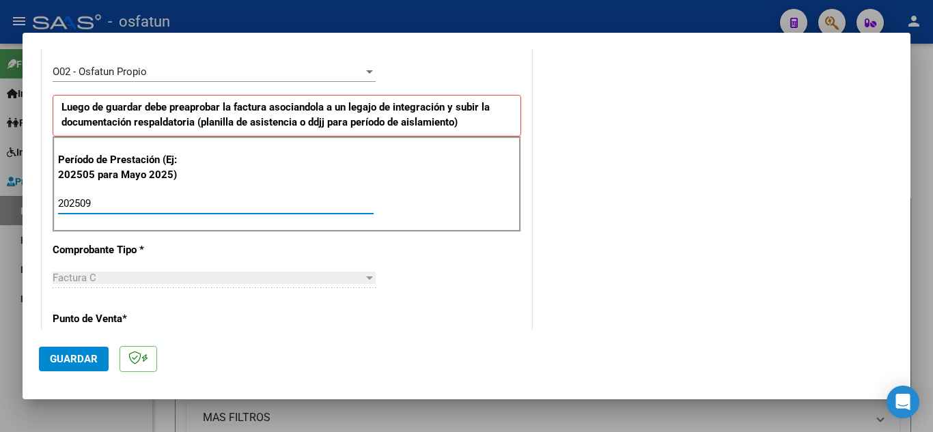
type input "202509"
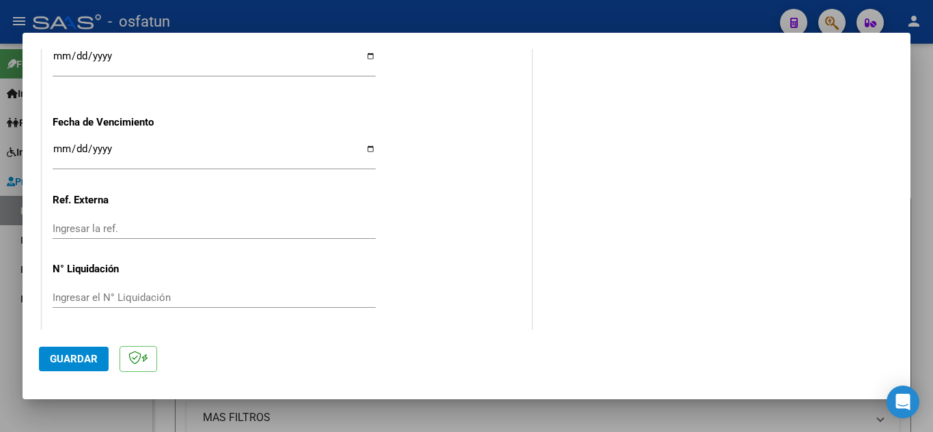
scroll to position [1068, 0]
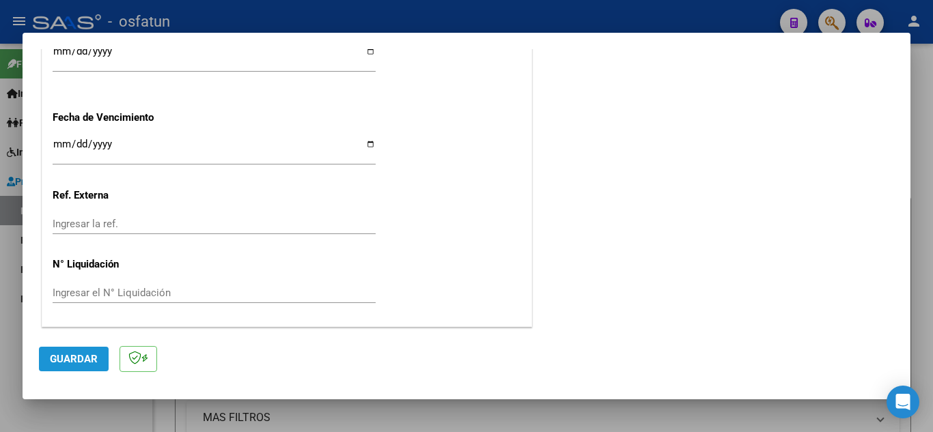
click at [79, 354] on span "Guardar" at bounding box center [74, 359] width 48 height 12
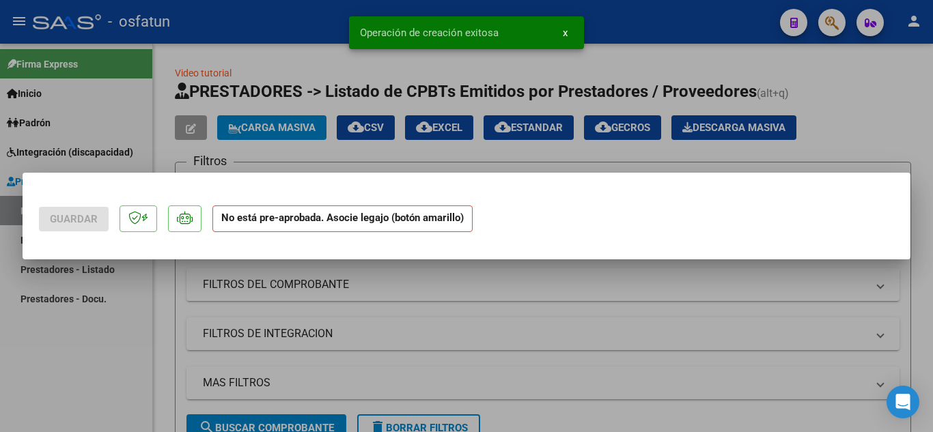
scroll to position [0, 0]
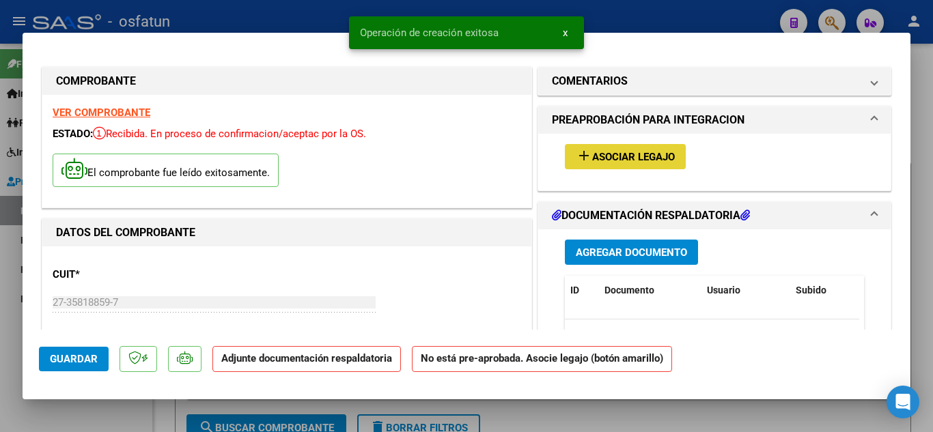
click at [616, 153] on span "Asociar Legajo" at bounding box center [633, 157] width 83 height 12
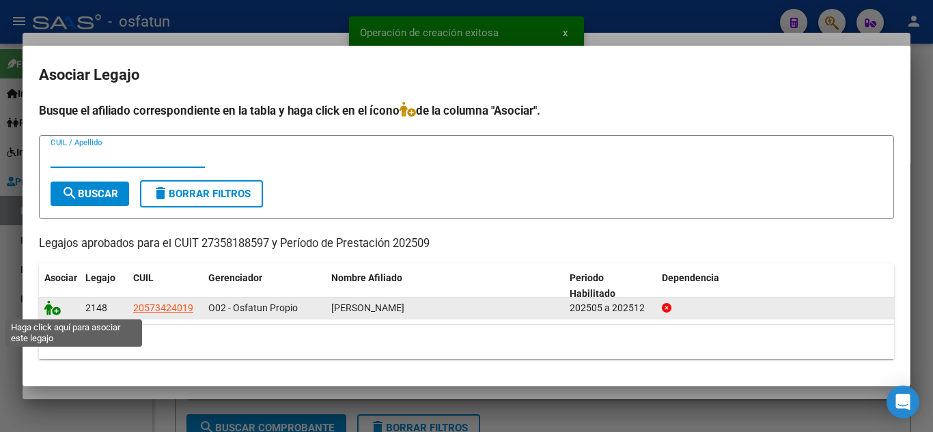
click at [49, 307] on icon at bounding box center [52, 308] width 16 height 15
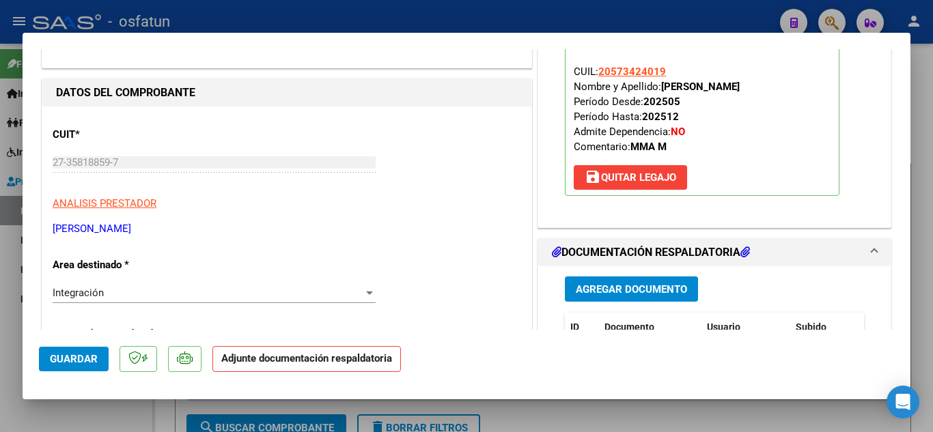
scroll to position [137, 0]
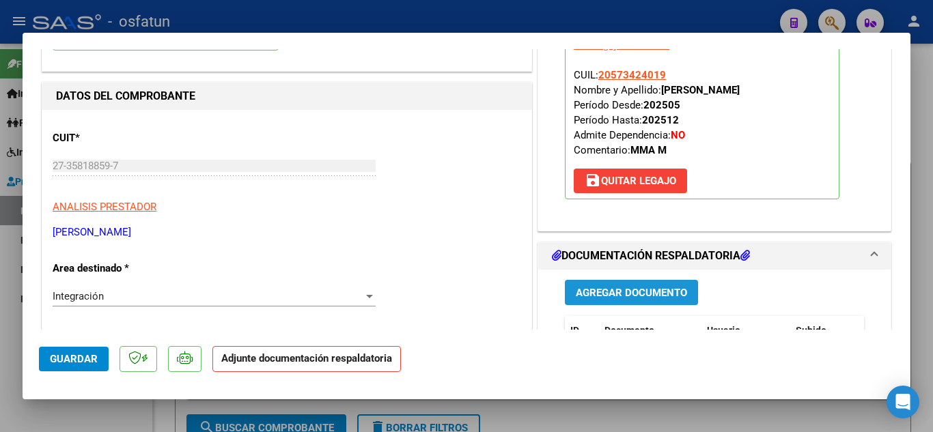
click at [633, 297] on span "Agregar Documento" at bounding box center [631, 293] width 111 height 12
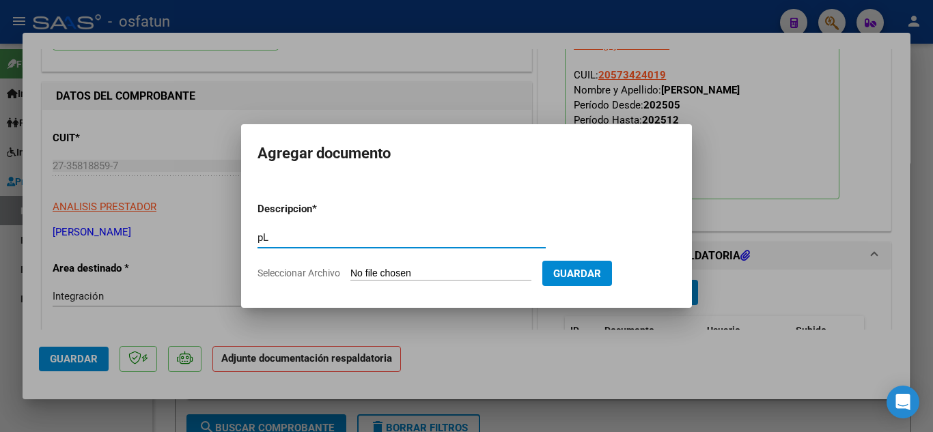
type input "p"
type input "O"
type input "P"
type input "PLANILLA DE ASISTENCIA"
click at [424, 269] on input "Seleccionar Archivo" at bounding box center [440, 274] width 181 height 13
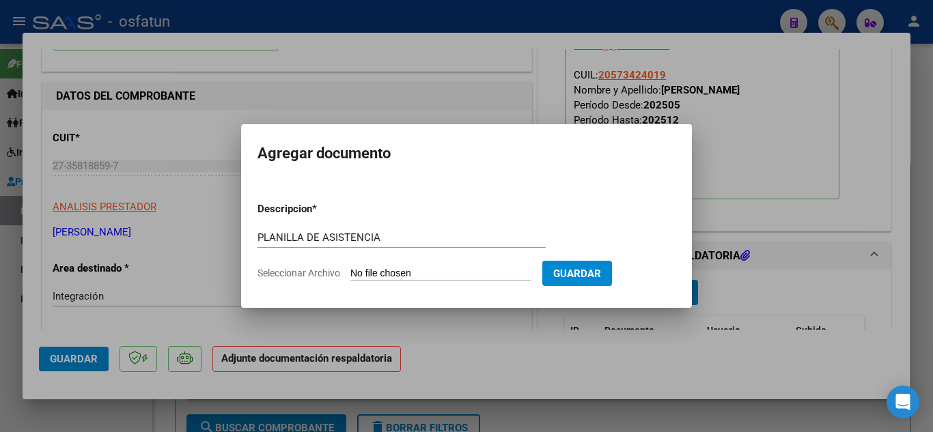
type input "C:\fakepath\PLANILLA DE ASISTENCIA MAI TM.pdf"
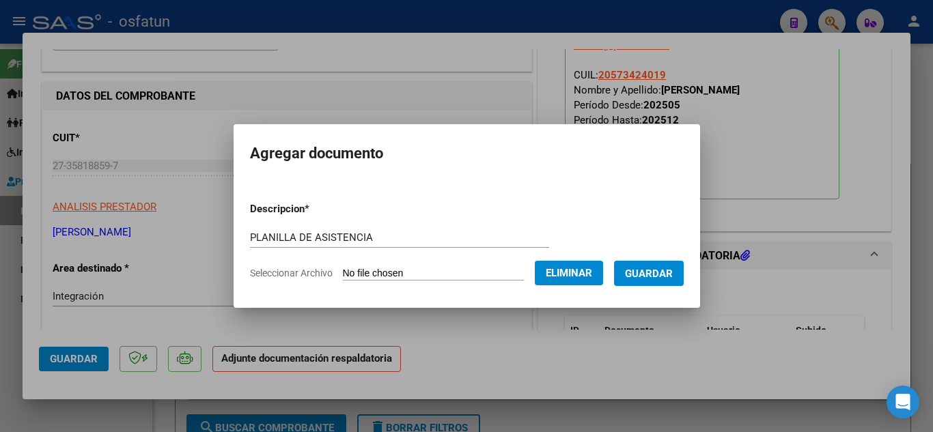
click at [643, 279] on span "Guardar" at bounding box center [649, 274] width 48 height 12
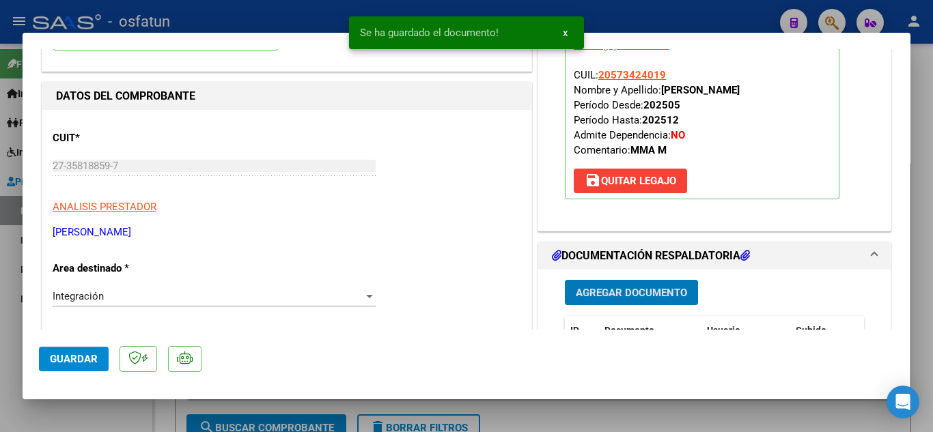
scroll to position [342, 0]
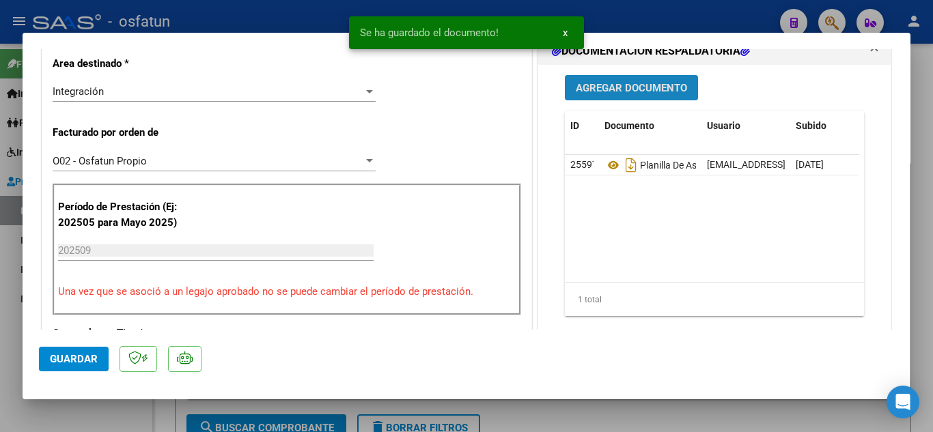
click at [605, 95] on button "Agregar Documento" at bounding box center [631, 87] width 133 height 25
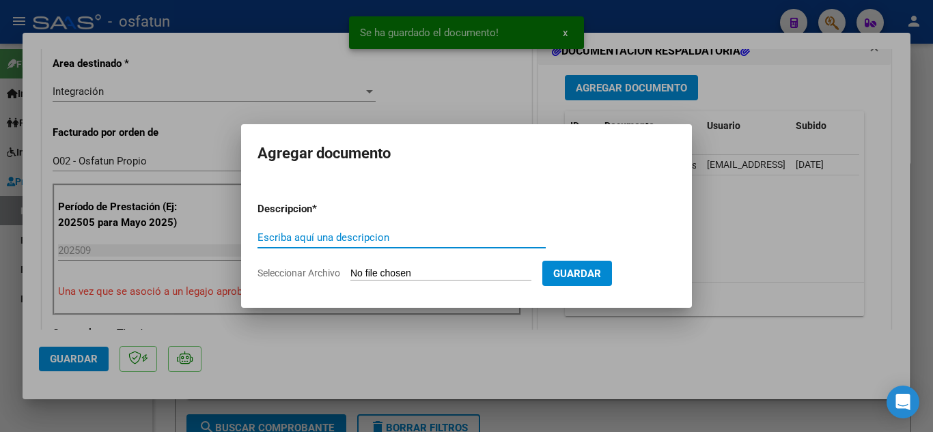
click at [398, 234] on input "Escriba aquí una descripcion" at bounding box center [402, 238] width 288 height 12
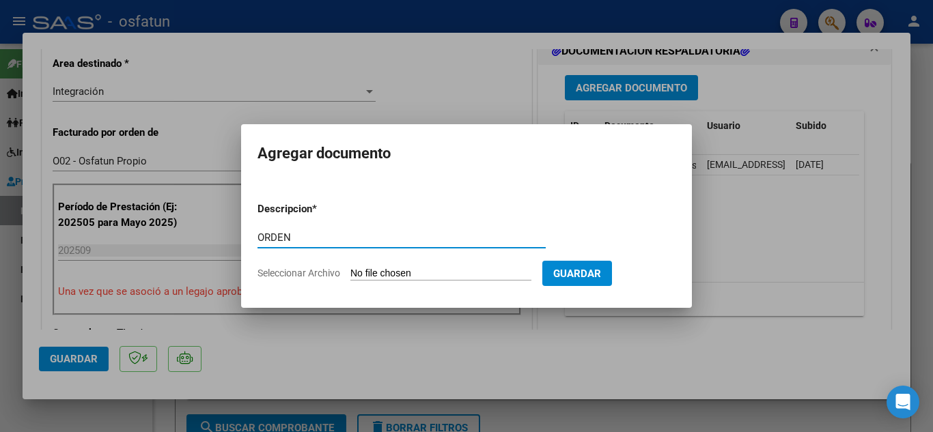
type input "ORDEN"
click at [415, 271] on input "Seleccionar Archivo" at bounding box center [440, 274] width 181 height 13
type input "C:\fakepath\order_3523189 MAI TM.pdf"
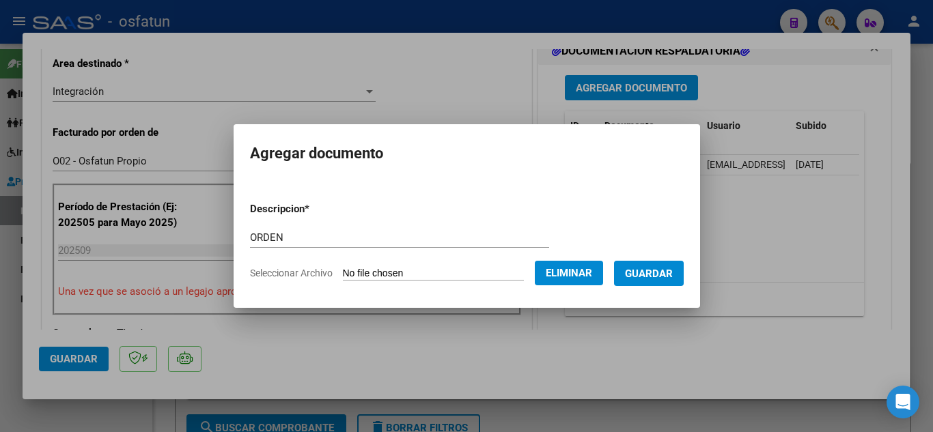
click at [662, 268] on span "Guardar" at bounding box center [649, 274] width 48 height 12
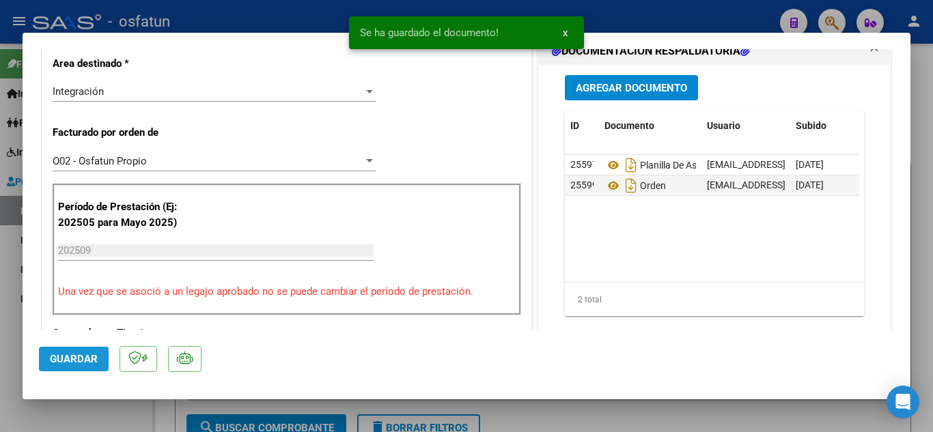
click at [62, 349] on button "Guardar" at bounding box center [74, 359] width 70 height 25
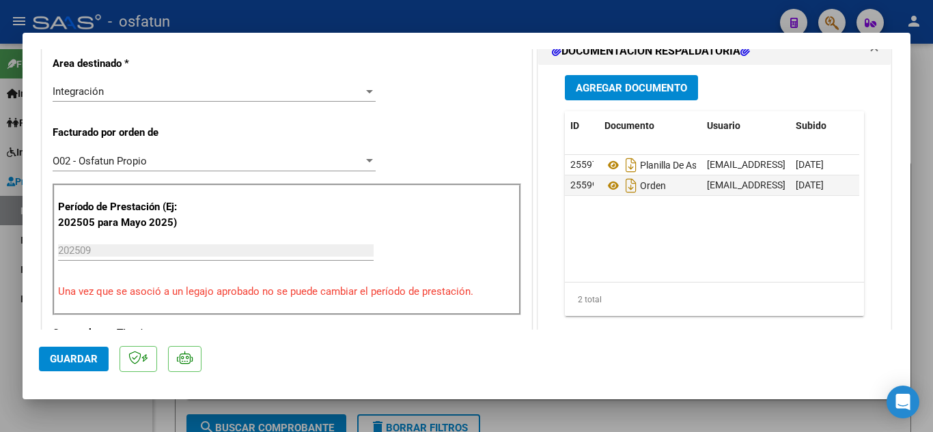
click at [239, 19] on div at bounding box center [466, 216] width 933 height 432
type input "$ 0,00"
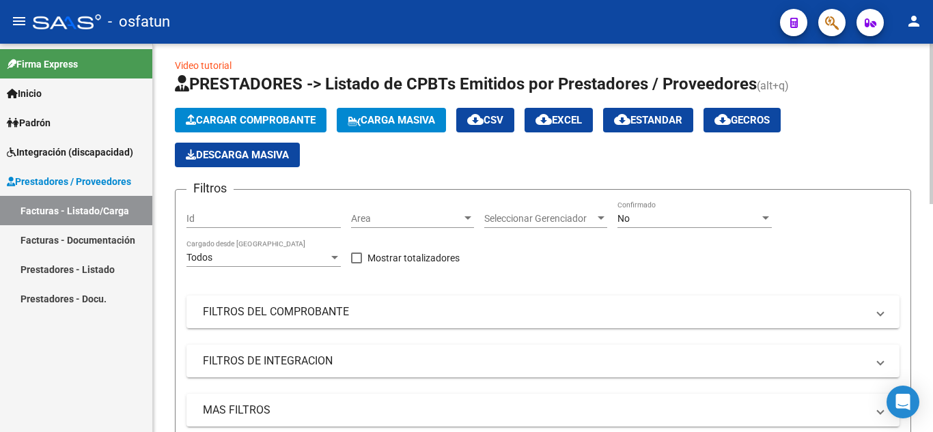
scroll to position [0, 0]
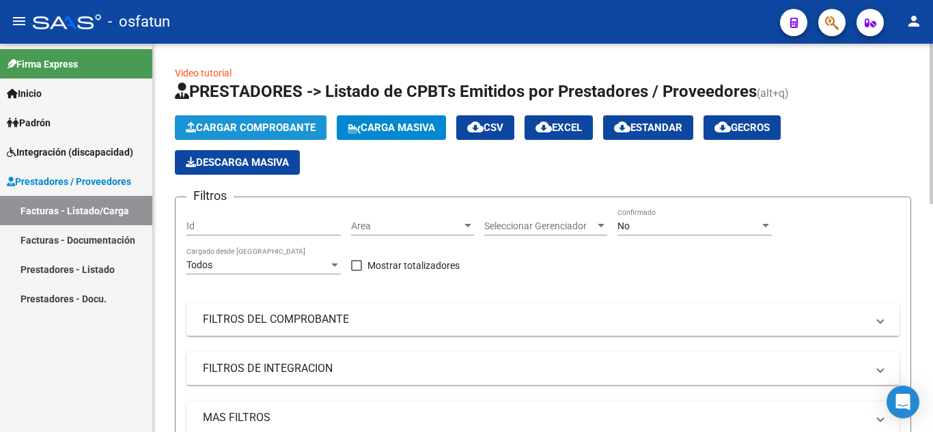
click at [300, 126] on span "Cargar Comprobante" at bounding box center [251, 128] width 130 height 12
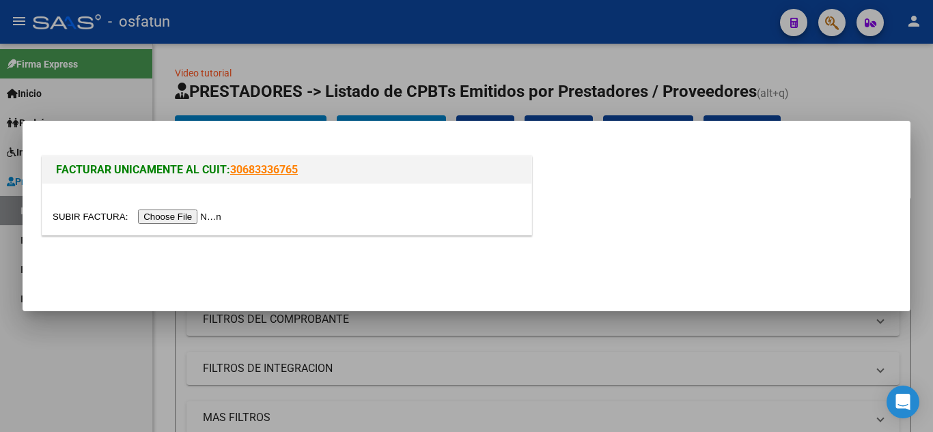
click at [203, 217] on input "file" at bounding box center [139, 217] width 173 height 14
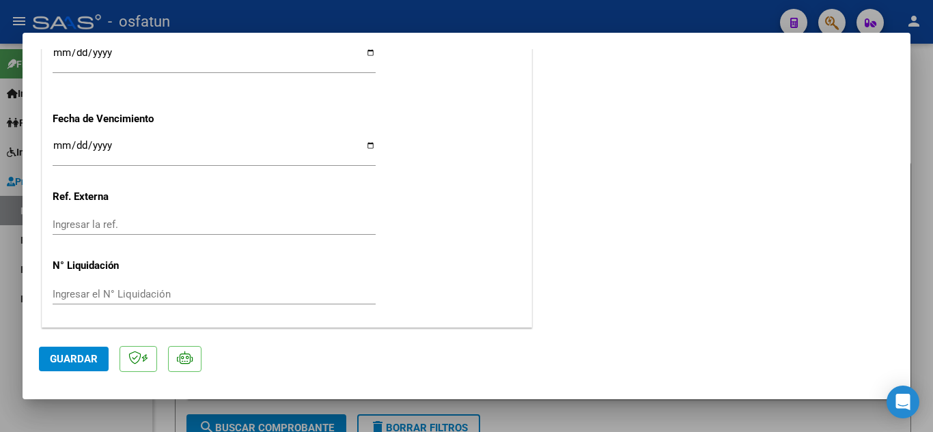
scroll to position [957, 0]
click at [64, 356] on span "Guardar" at bounding box center [74, 359] width 48 height 12
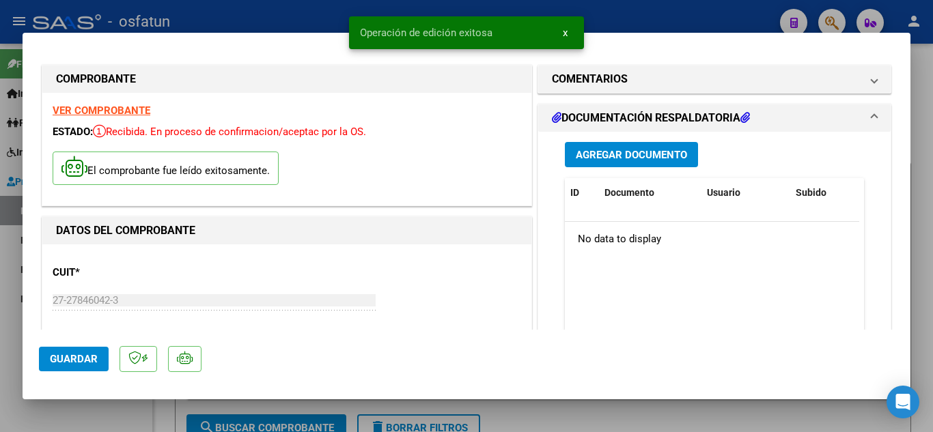
scroll to position [0, 0]
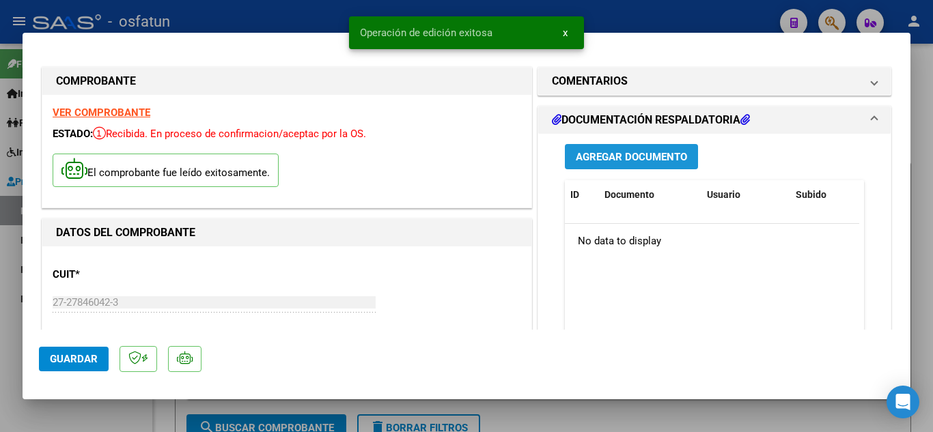
click at [642, 149] on button "Agregar Documento" at bounding box center [631, 156] width 133 height 25
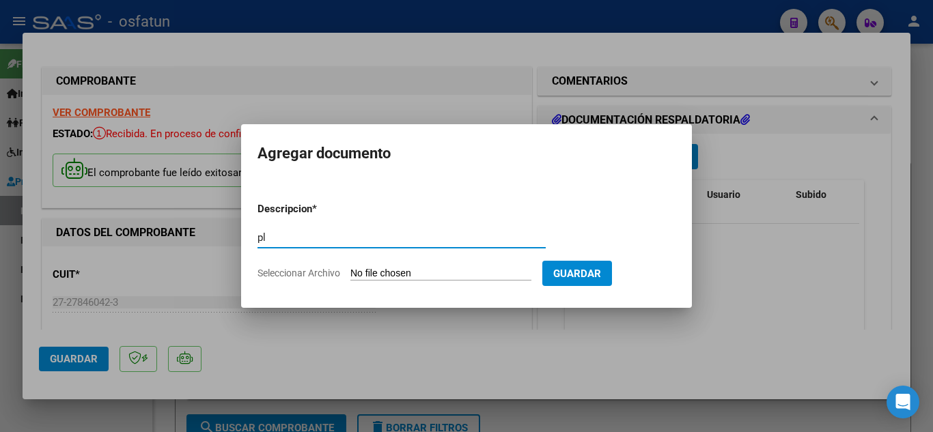
type input "p"
type input "Planilla de asistencia"
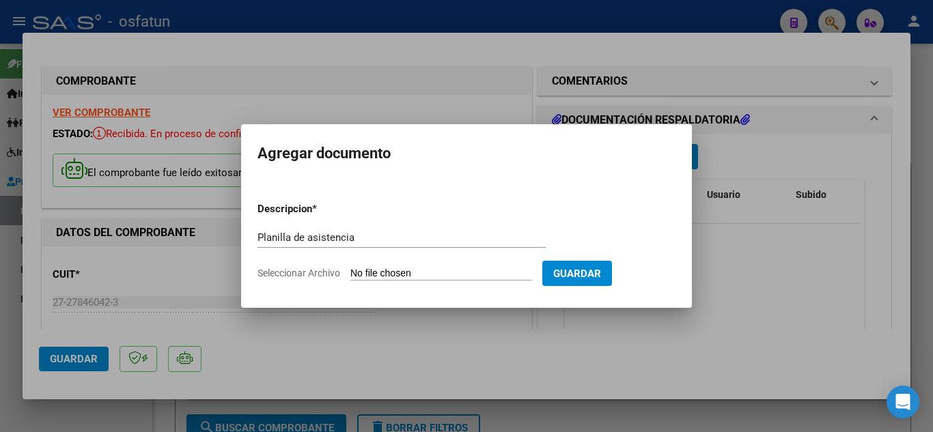
click at [413, 275] on input "Seleccionar Archivo" at bounding box center [440, 274] width 181 height 13
type input "C:\fakepath\PLANILLA DE ASISTENCIA MAI TT.pdf"
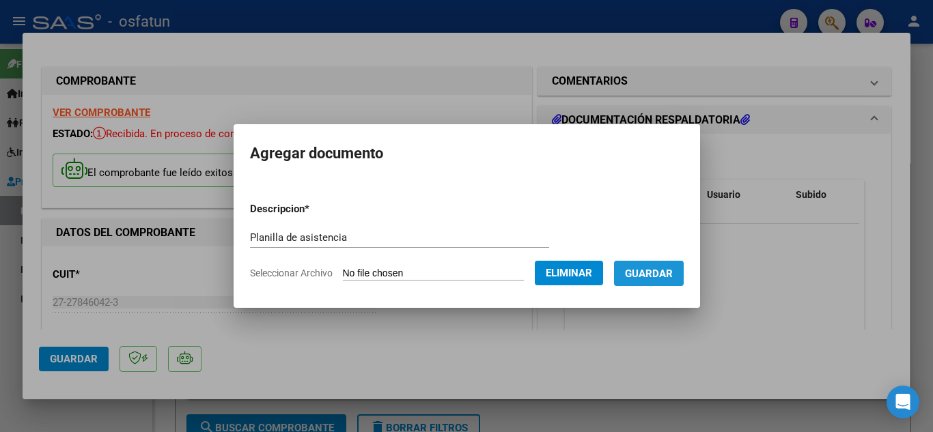
click at [669, 284] on button "Guardar" at bounding box center [649, 273] width 70 height 25
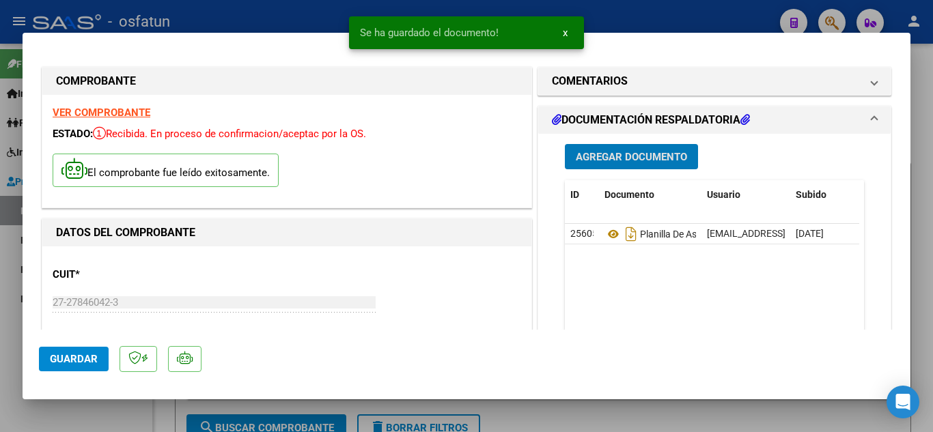
click at [654, 163] on span "Agregar Documento" at bounding box center [631, 157] width 111 height 12
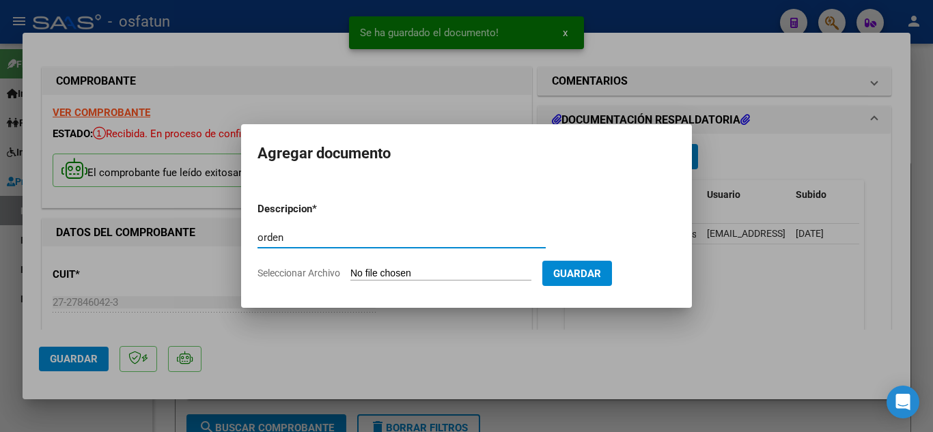
type input "orden"
click at [397, 271] on input "Seleccionar Archivo" at bounding box center [440, 274] width 181 height 13
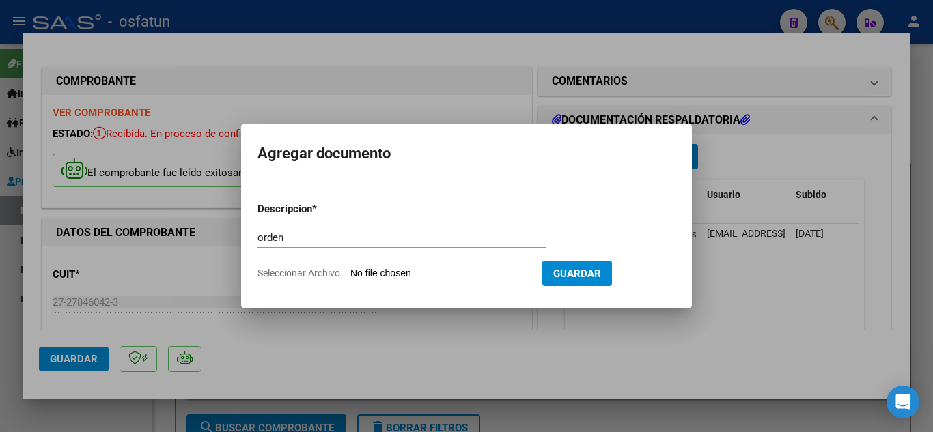
type input "C:\fakepath\order_3523183 MAI TT.pdf"
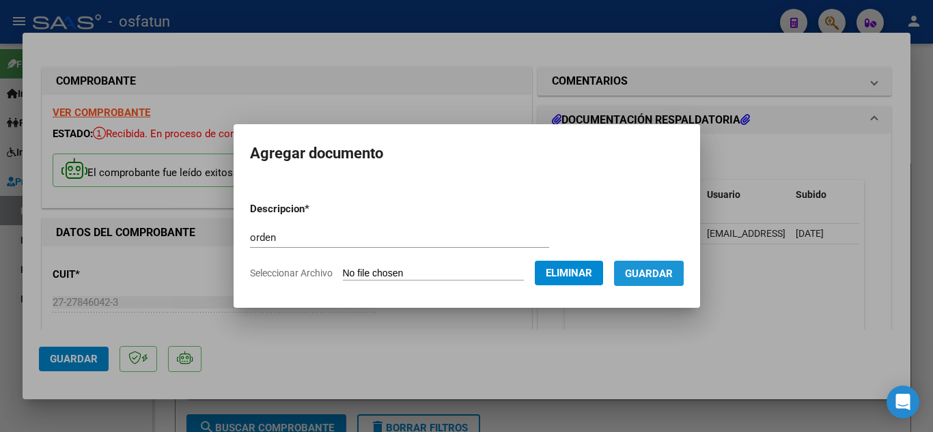
click at [639, 276] on button "Guardar" at bounding box center [649, 273] width 70 height 25
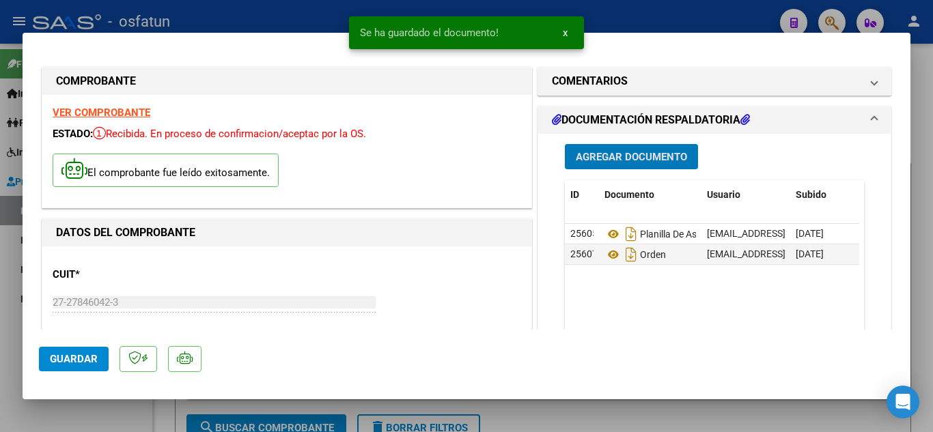
click at [55, 358] on span "Guardar" at bounding box center [74, 359] width 48 height 12
click at [311, 11] on div at bounding box center [466, 216] width 933 height 432
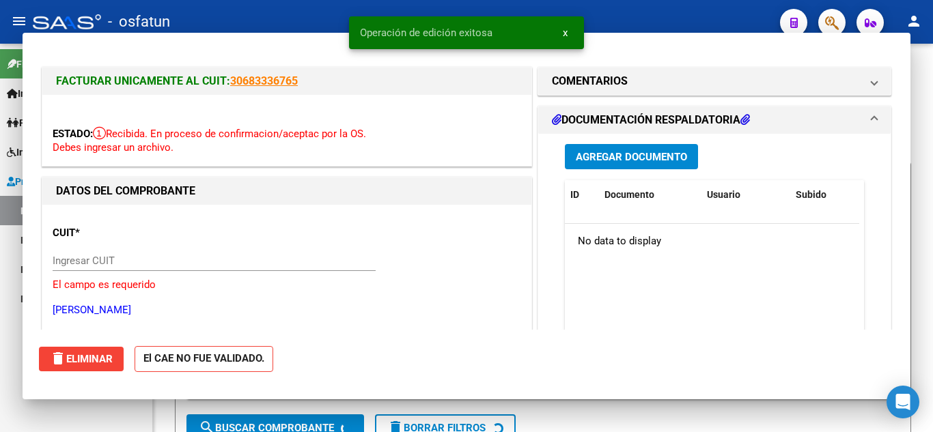
type input "$ 0,00"
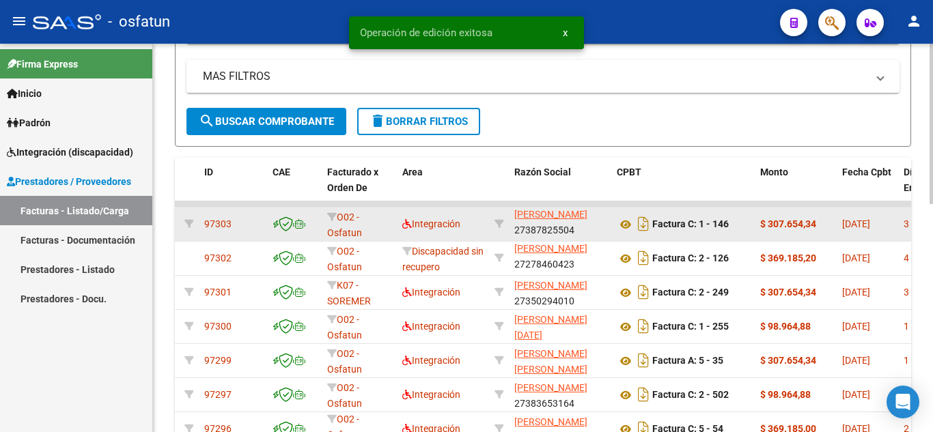
scroll to position [18, 0]
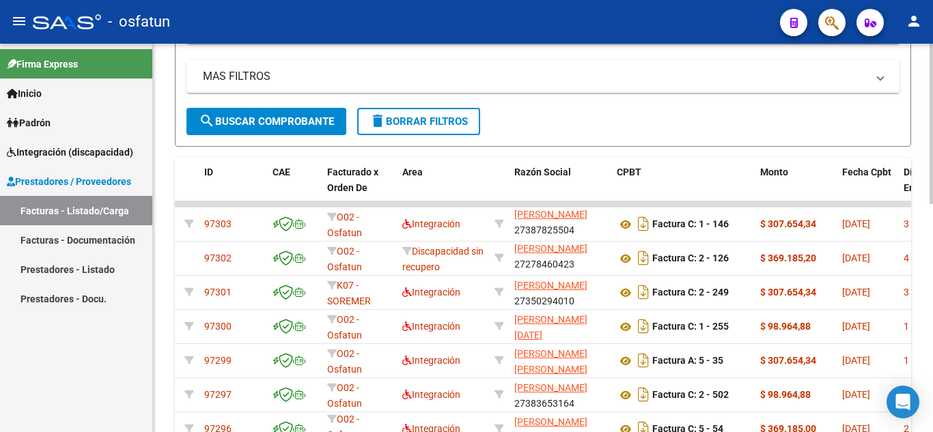
click at [279, 117] on span "search Buscar Comprobante" at bounding box center [266, 121] width 135 height 12
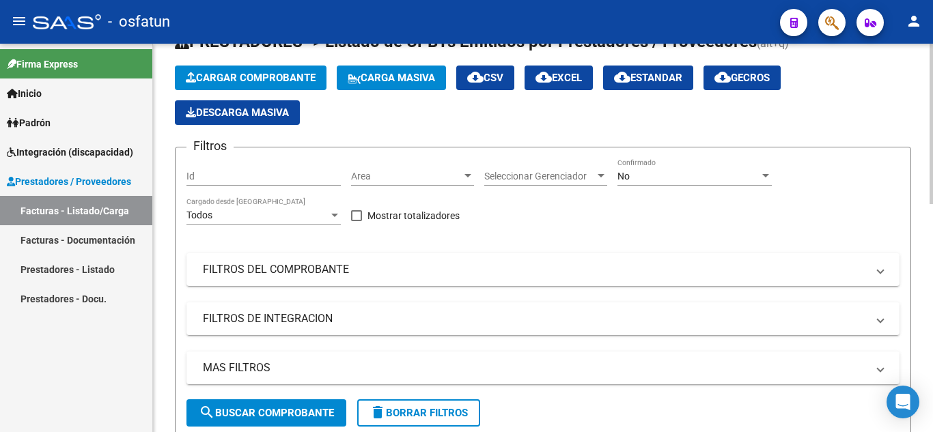
scroll to position [0, 0]
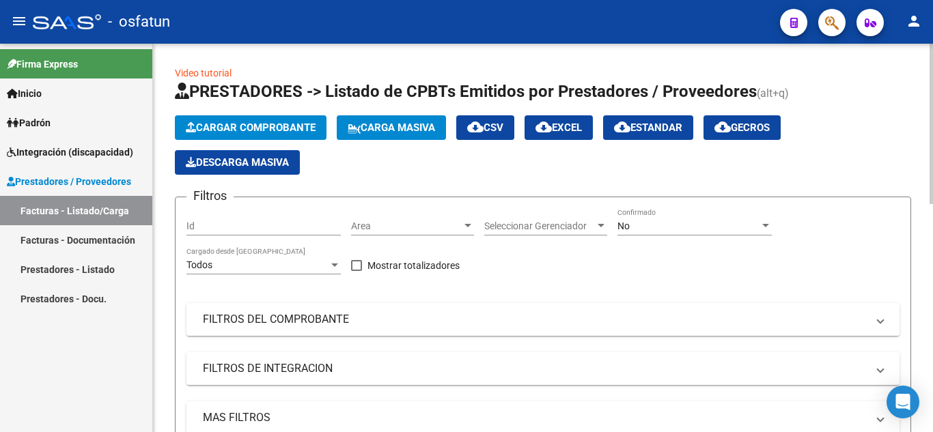
click at [251, 118] on button "Cargar Comprobante" at bounding box center [251, 127] width 152 height 25
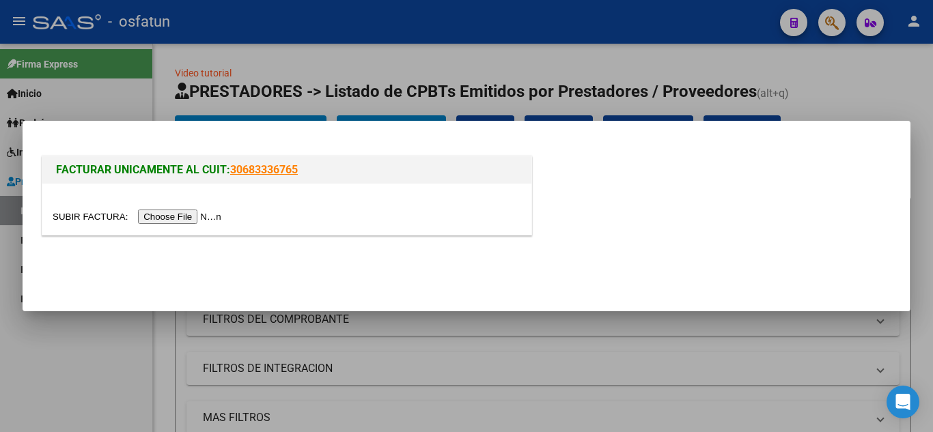
click at [182, 209] on div at bounding box center [287, 217] width 469 height 16
click at [186, 217] on input "file" at bounding box center [139, 217] width 173 height 14
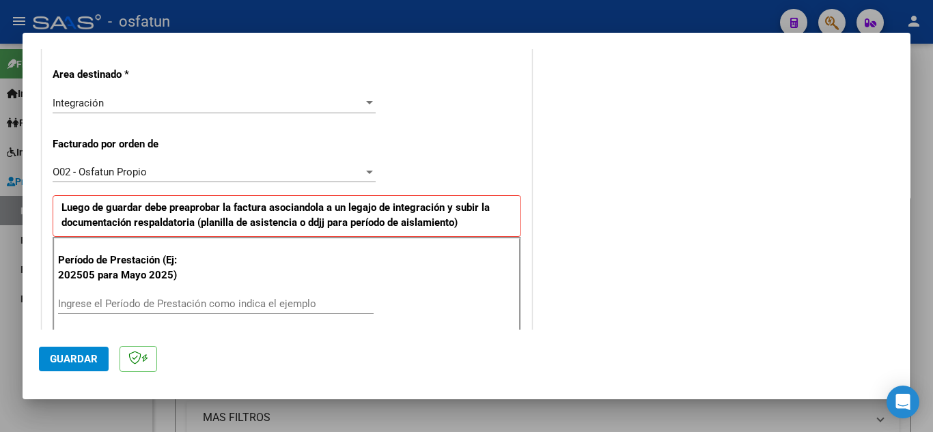
scroll to position [336, 0]
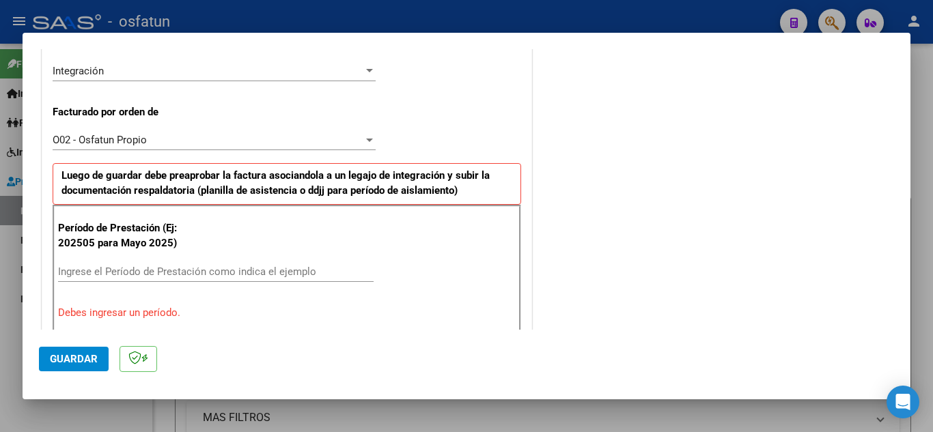
drag, startPoint x: 204, startPoint y: 278, endPoint x: 209, endPoint y: 271, distance: 8.3
click at [206, 278] on div "Ingrese el Período de Prestación como indica el ejemplo" at bounding box center [216, 272] width 316 height 20
click at [210, 271] on input "Ingrese el Período de Prestación como indica el ejemplo" at bounding box center [216, 272] width 316 height 12
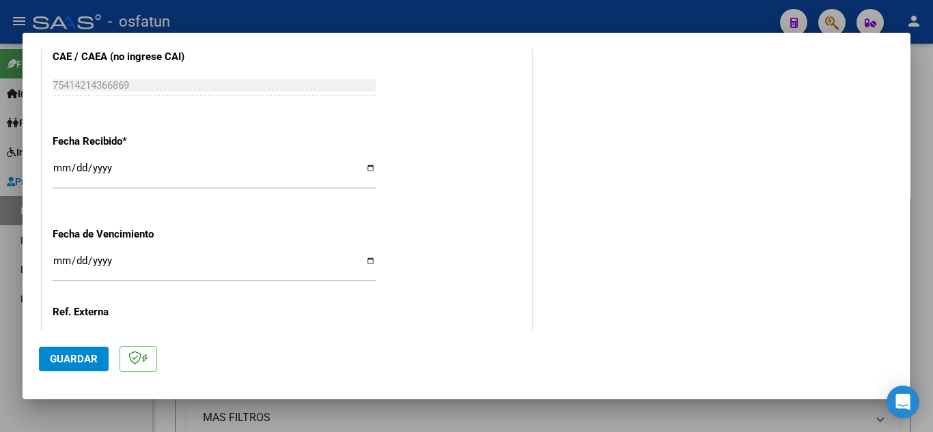
scroll to position [1068, 0]
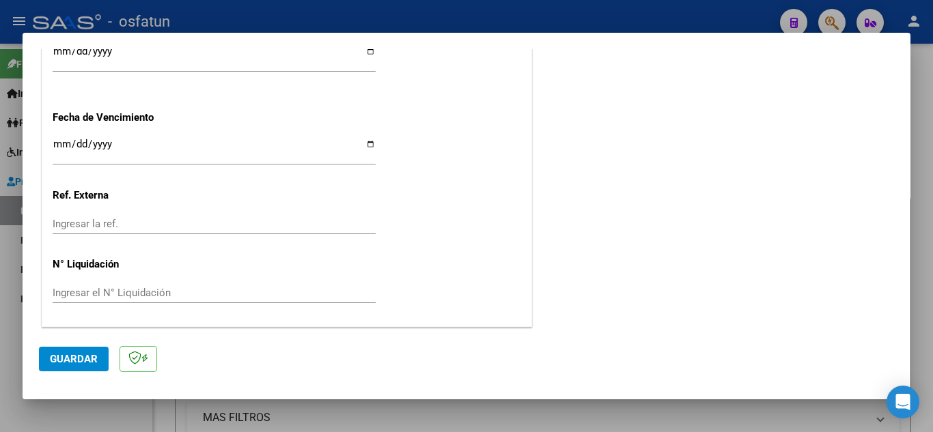
type input "202509"
click at [79, 363] on span "Guardar" at bounding box center [74, 359] width 48 height 12
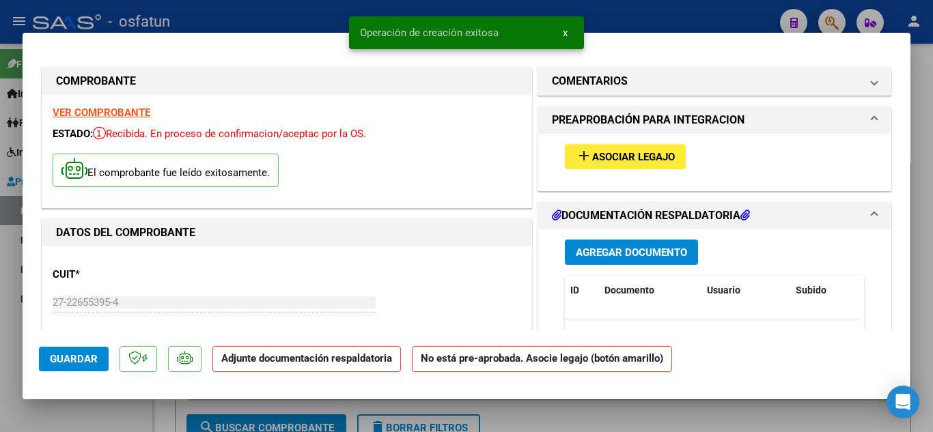
click at [606, 157] on span "Asociar Legajo" at bounding box center [633, 157] width 83 height 12
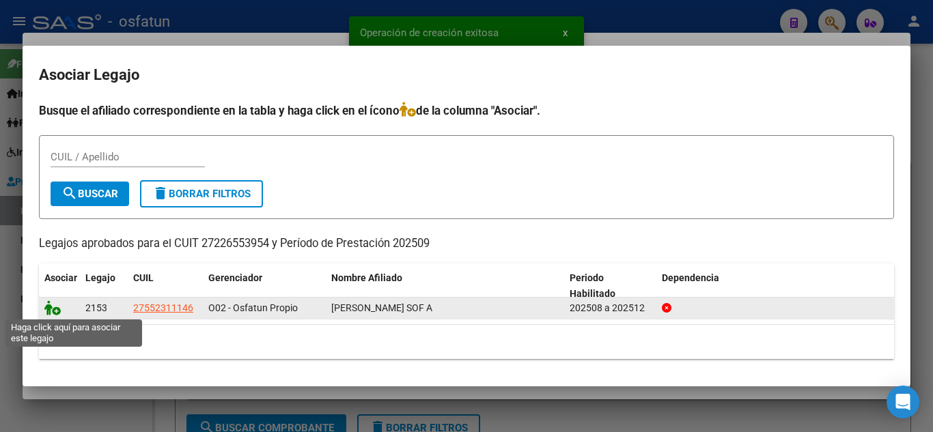
click at [53, 301] on icon at bounding box center [52, 308] width 16 height 15
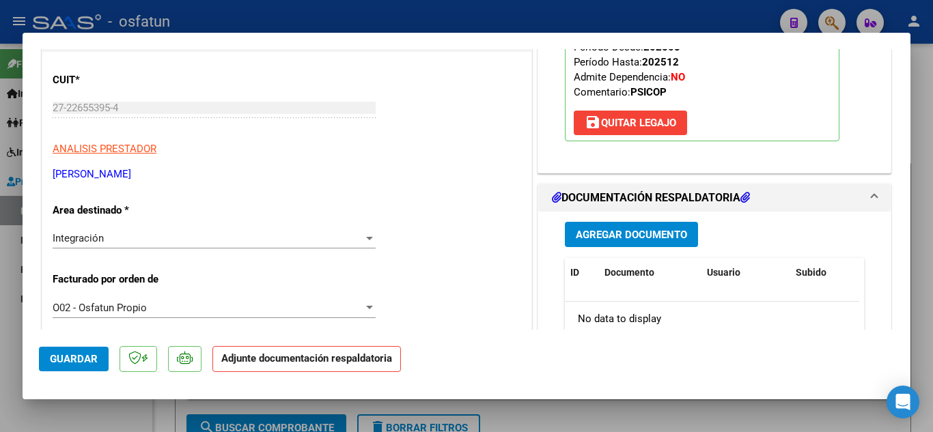
scroll to position [205, 0]
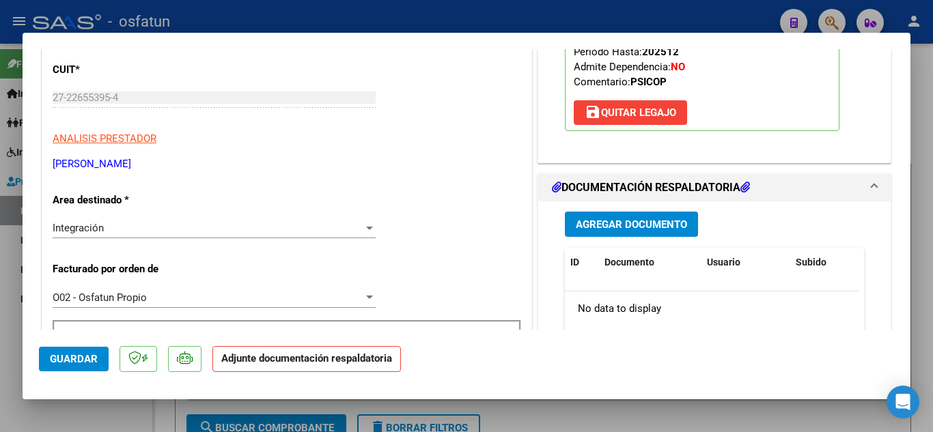
click at [644, 218] on span "Agregar Documento" at bounding box center [631, 224] width 111 height 12
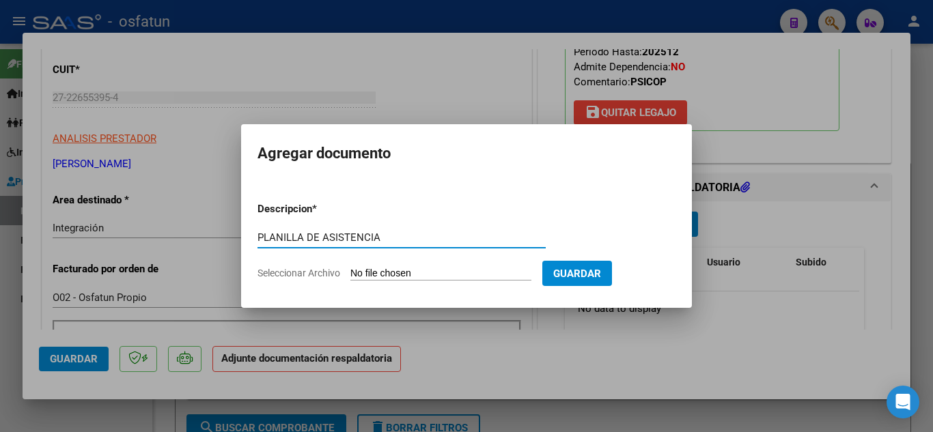
type input "PLANILLA DE ASISTENCIA"
click at [470, 270] on input "Seleccionar Archivo" at bounding box center [440, 274] width 181 height 13
type input "C:\fakepath\Planilla de Asistencia Psico.pdf"
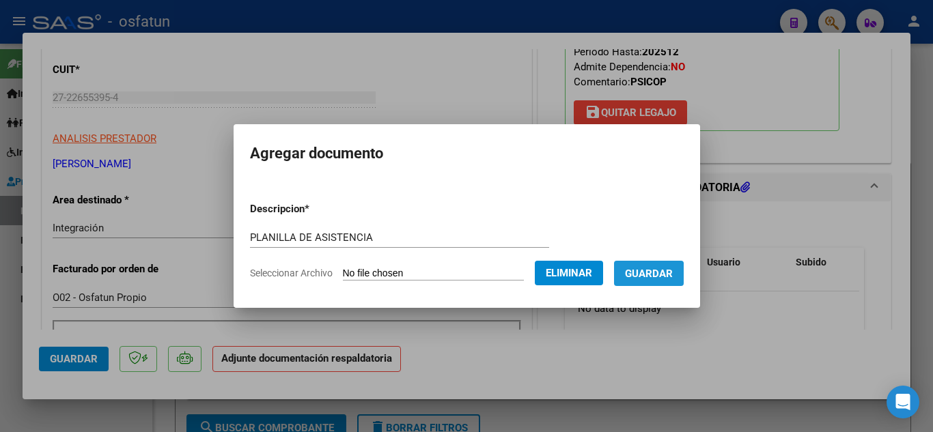
click at [648, 276] on span "Guardar" at bounding box center [649, 274] width 48 height 12
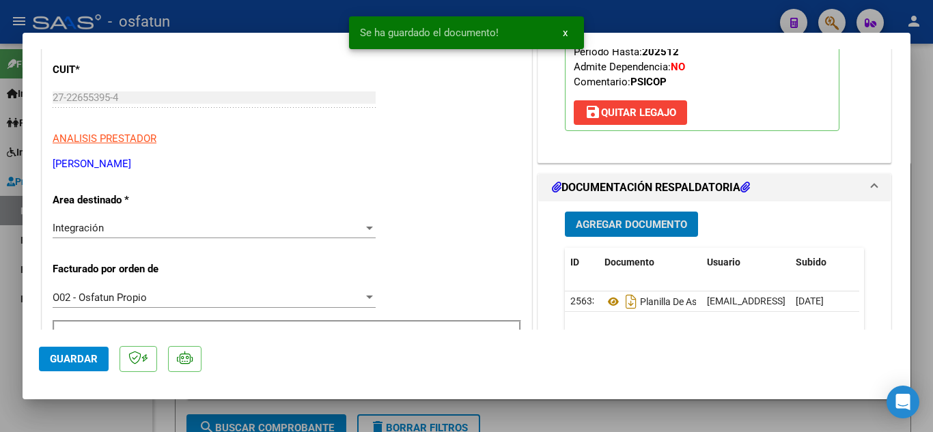
click at [603, 225] on span "Agregar Documento" at bounding box center [631, 225] width 111 height 12
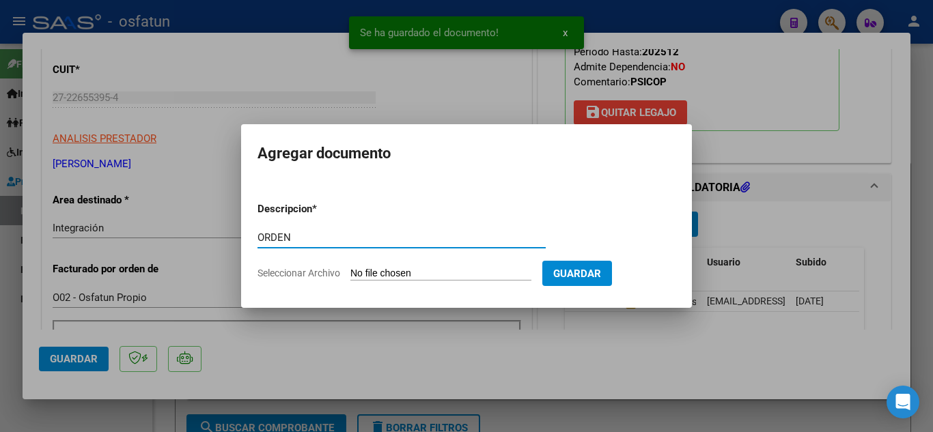
type input "ORDEN"
click at [389, 275] on input "Seleccionar Archivo" at bounding box center [440, 274] width 181 height 13
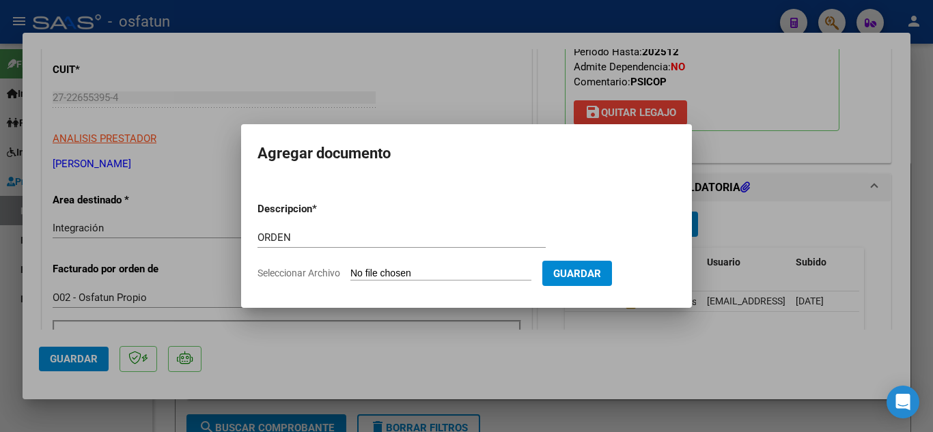
type input "C:\fakepath\order_3529584.pdf"
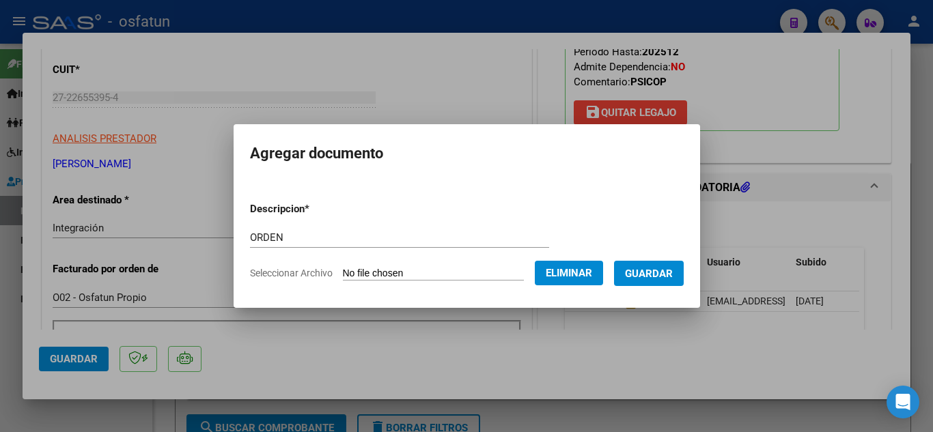
click at [669, 275] on span "Guardar" at bounding box center [649, 274] width 48 height 12
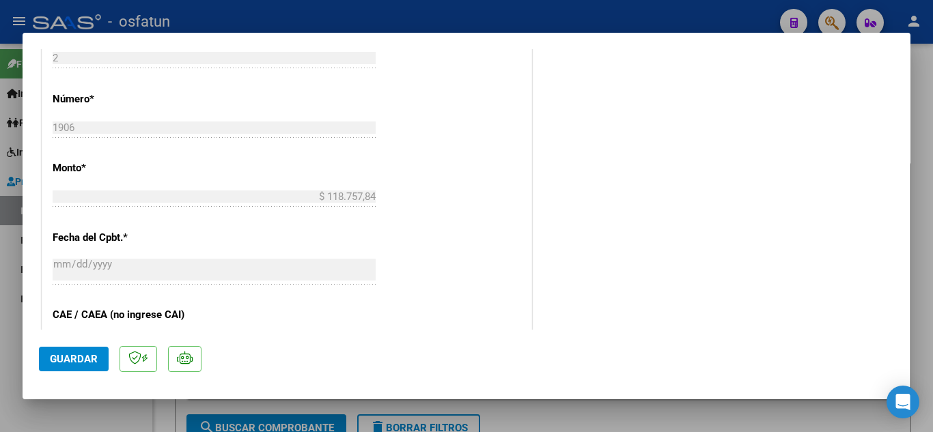
scroll to position [747, 0]
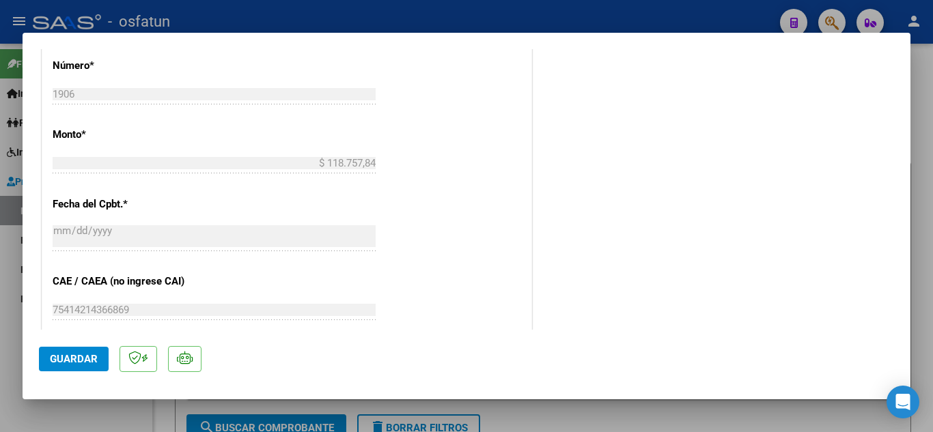
click at [108, 346] on mat-dialog-actions "Guardar" at bounding box center [466, 357] width 855 height 54
click at [96, 350] on button "Guardar" at bounding box center [74, 359] width 70 height 25
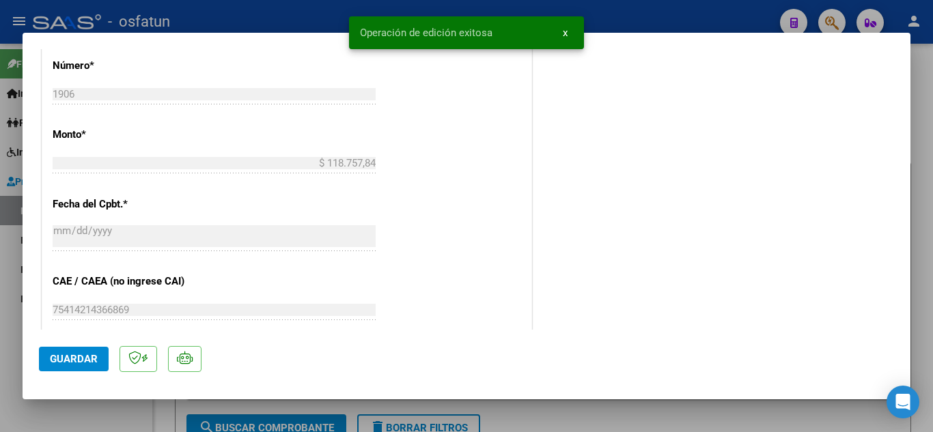
click at [277, 10] on div at bounding box center [466, 216] width 933 height 432
type input "$ 0,00"
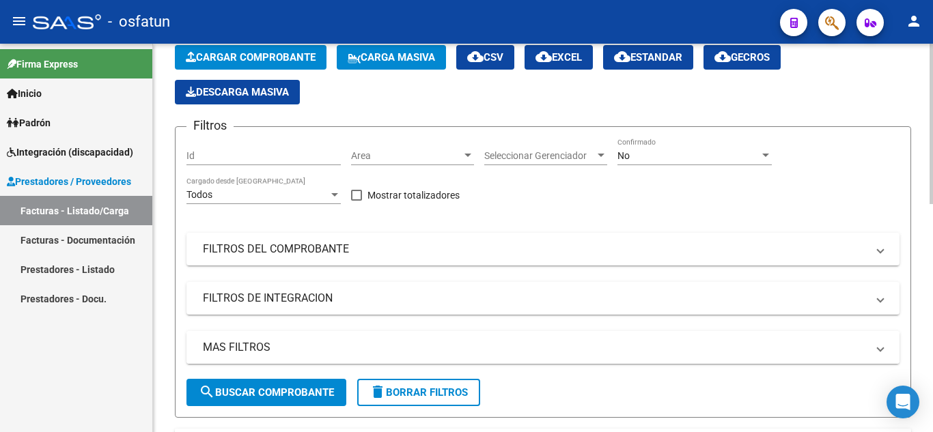
scroll to position [0, 0]
